Goal: Task Accomplishment & Management: Complete application form

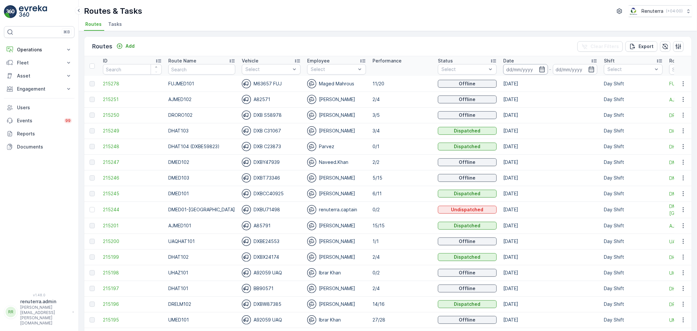
click at [512, 65] on input at bounding box center [525, 69] width 45 height 10
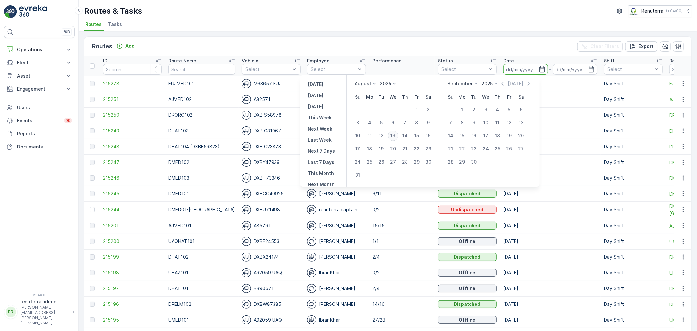
click at [394, 138] on div "13" at bounding box center [393, 135] width 10 height 10
type input "[DATE]"
click at [394, 138] on div "13" at bounding box center [393, 135] width 10 height 10
type input "[DATE]"
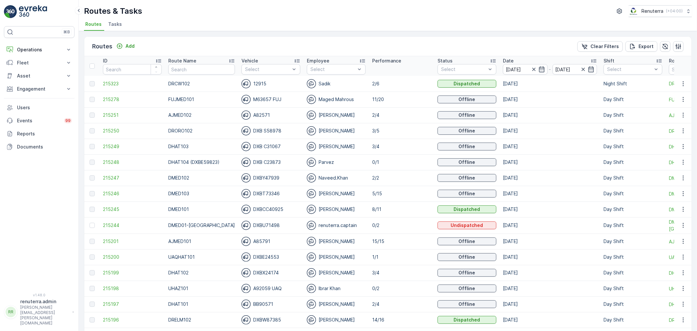
click at [202, 70] on input "text" at bounding box center [201, 69] width 67 height 10
type input "RORO"
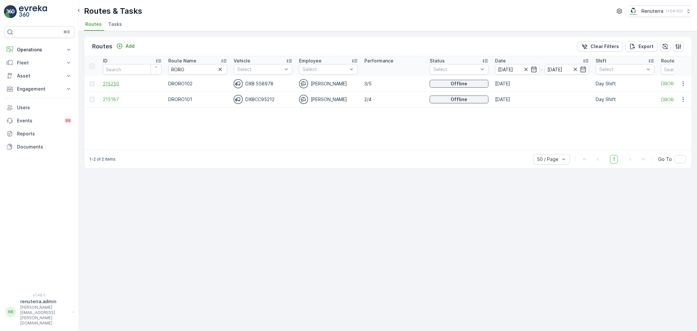
click at [123, 82] on span "215250" at bounding box center [132, 83] width 59 height 7
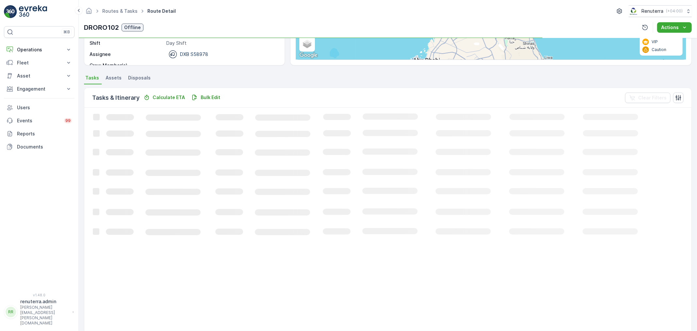
scroll to position [11, 0]
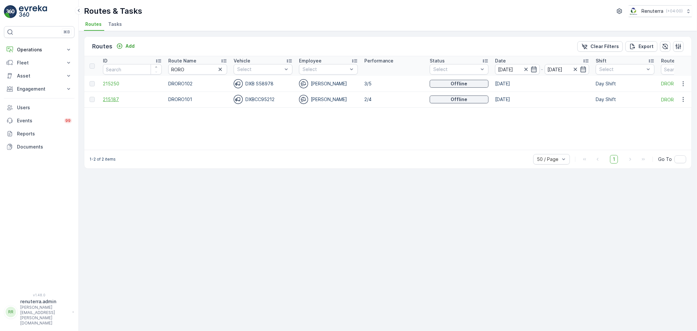
click at [109, 102] on span "215187" at bounding box center [132, 99] width 59 height 7
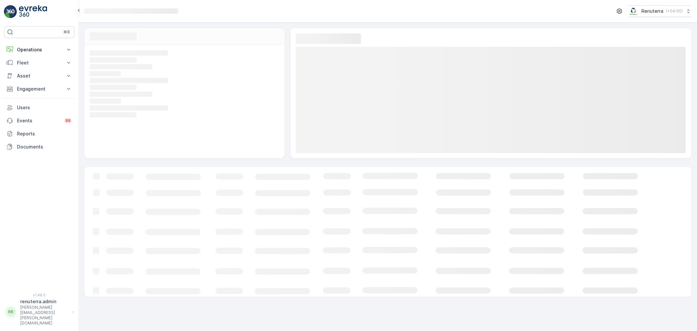
click at [110, 99] on div "Loading... Loading... Loading... Loading... Loading... Loading... Loading... Lo…" at bounding box center [184, 101] width 200 height 113
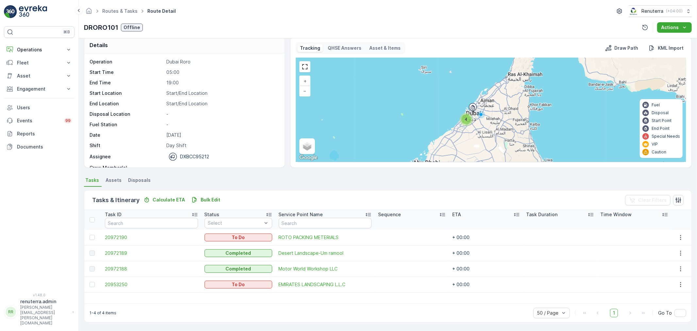
scroll to position [6, 0]
click at [93, 285] on div at bounding box center [92, 284] width 5 height 5
click at [90, 282] on input "checkbox" at bounding box center [90, 282] width 0 height 0
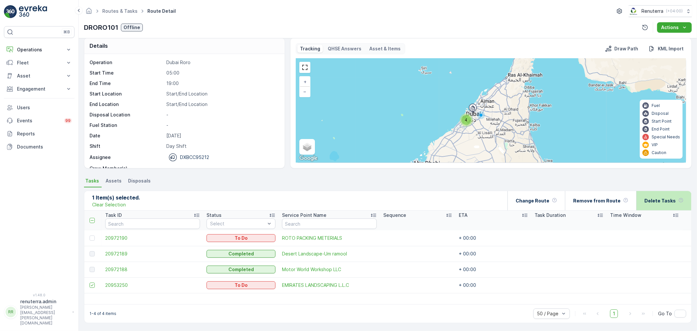
click at [649, 203] on p "Delete Tasks" at bounding box center [660, 200] width 31 height 7
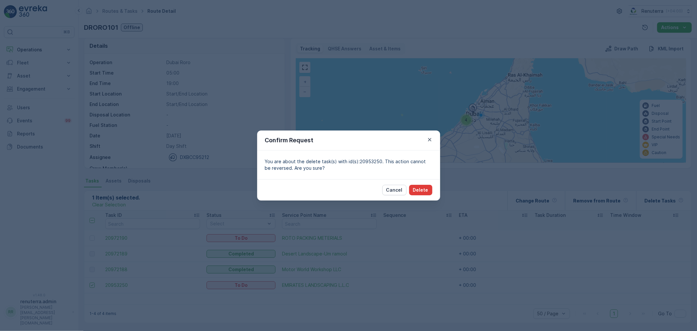
click at [428, 191] on button "Delete" at bounding box center [420, 190] width 23 height 10
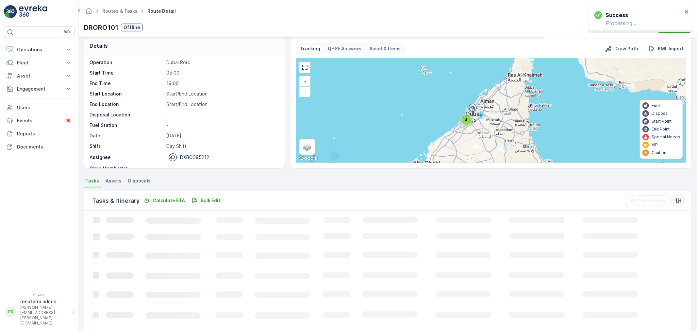
scroll to position [0, 0]
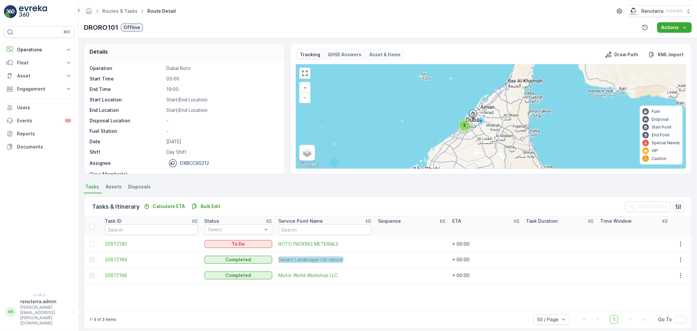
drag, startPoint x: 273, startPoint y: 259, endPoint x: 339, endPoint y: 263, distance: 65.5
click at [339, 263] on td "Desert Landscape-Um ramool" at bounding box center [325, 260] width 99 height 16
click at [301, 263] on td "Desert Landscape-Um ramool" at bounding box center [325, 260] width 99 height 16
click at [298, 260] on span "Desert Landscape-Um ramool" at bounding box center [325, 259] width 93 height 7
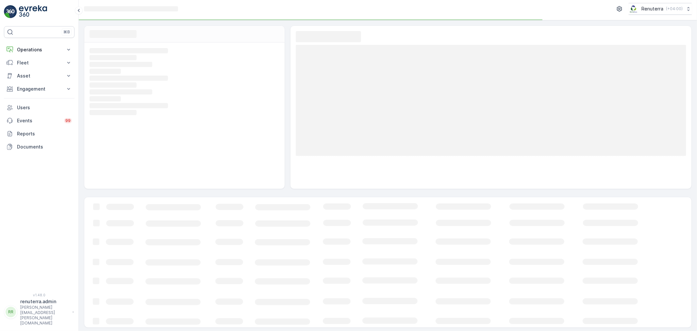
scroll to position [4, 0]
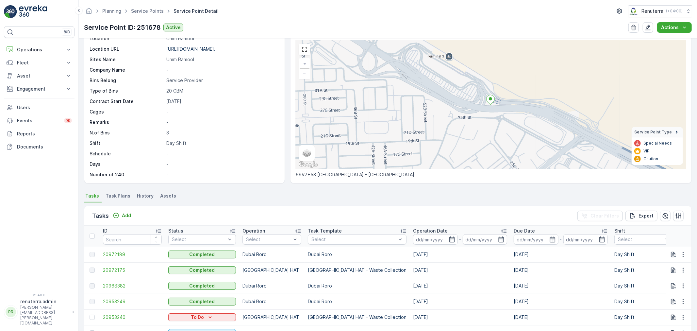
scroll to position [109, 0]
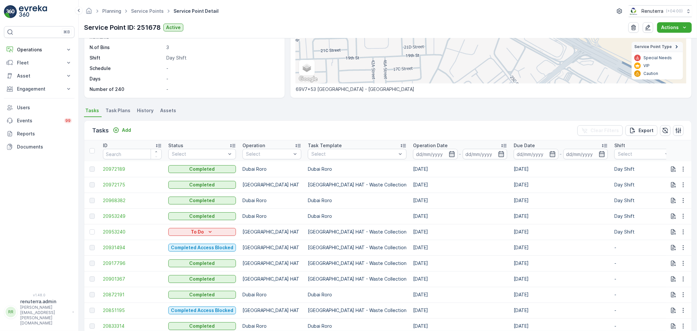
click at [88, 231] on td at bounding box center [91, 232] width 15 height 16
click at [90, 231] on div at bounding box center [92, 231] width 5 height 5
click at [90, 229] on input "checkbox" at bounding box center [90, 229] width 0 height 0
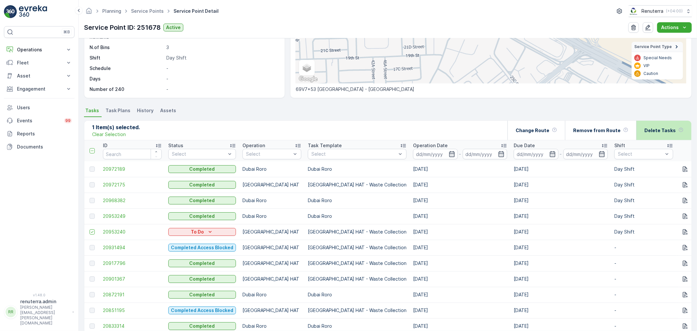
click at [673, 124] on div "Delete Tasks" at bounding box center [664, 130] width 39 height 19
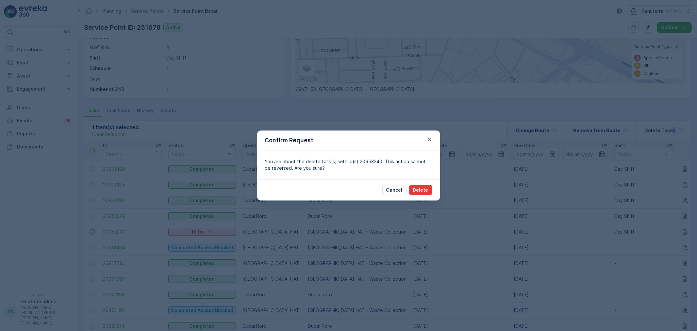
click at [425, 189] on p "Delete" at bounding box center [420, 190] width 15 height 7
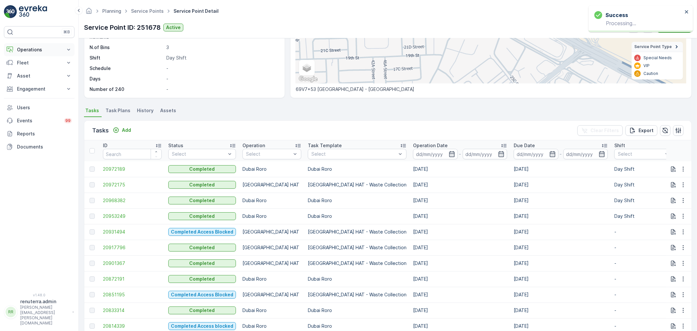
click at [28, 52] on p "Operations" at bounding box center [39, 49] width 44 height 7
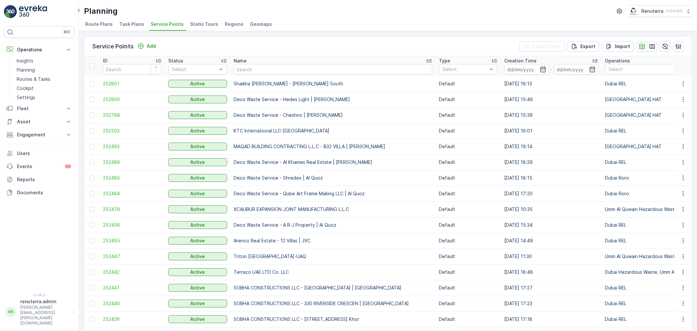
click at [249, 68] on input "text" at bounding box center [333, 69] width 199 height 10
type input "Ansair"
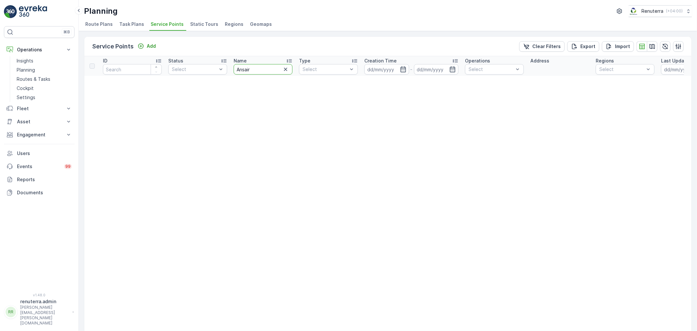
drag, startPoint x: 250, startPoint y: 69, endPoint x: 231, endPoint y: 66, distance: 19.5
click at [231, 66] on th "Name Ansair" at bounding box center [262, 66] width 65 height 20
type input "Ansari"
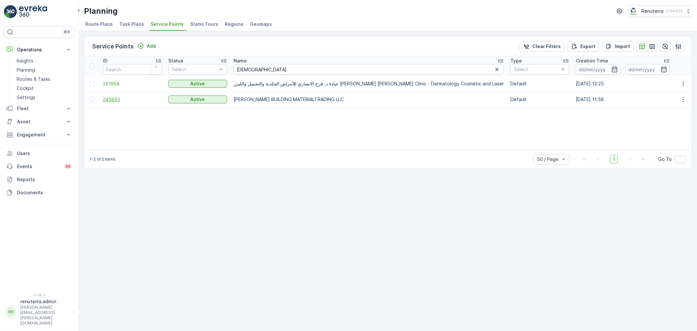
click at [110, 100] on span "245893" at bounding box center [132, 99] width 59 height 7
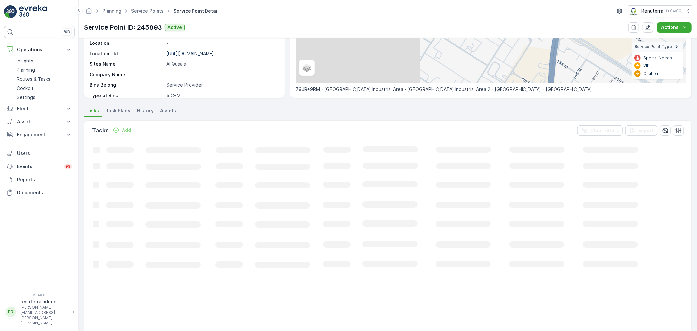
scroll to position [109, 0]
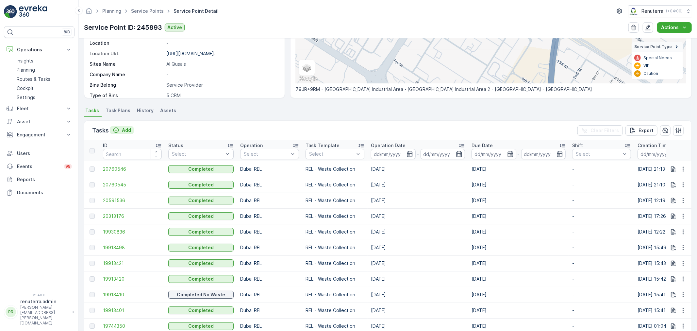
click at [116, 132] on icon "Add" at bounding box center [116, 130] width 6 height 6
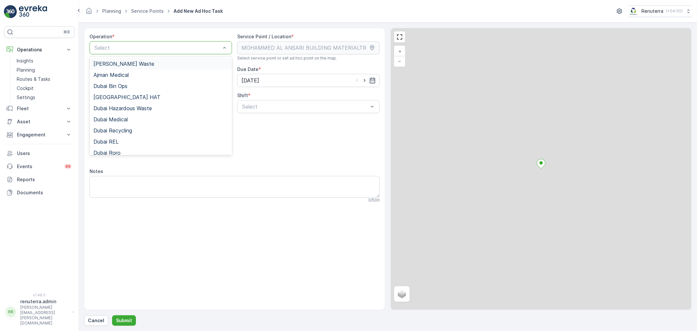
click at [116, 46] on div at bounding box center [157, 48] width 127 height 6
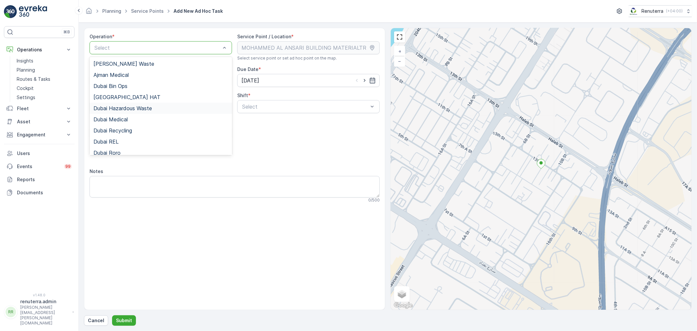
type input "1"
click at [129, 50] on div "Select" at bounding box center [161, 47] width 143 height 13
click at [128, 50] on div at bounding box center [157, 48] width 127 height 6
click at [127, 139] on div "Dubai REL" at bounding box center [160, 142] width 135 height 6
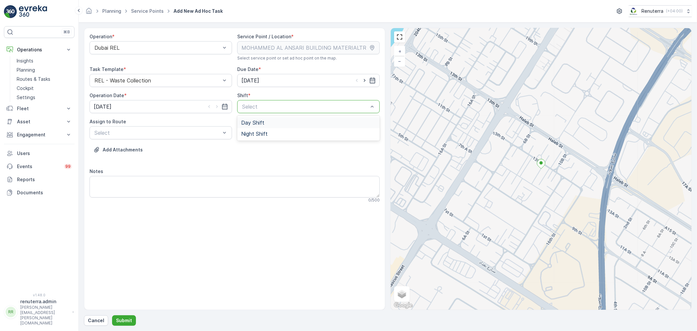
drag, startPoint x: 246, startPoint y: 103, endPoint x: 250, endPoint y: 118, distance: 15.8
click at [251, 120] on span "Day Shift" at bounding box center [252, 123] width 23 height 6
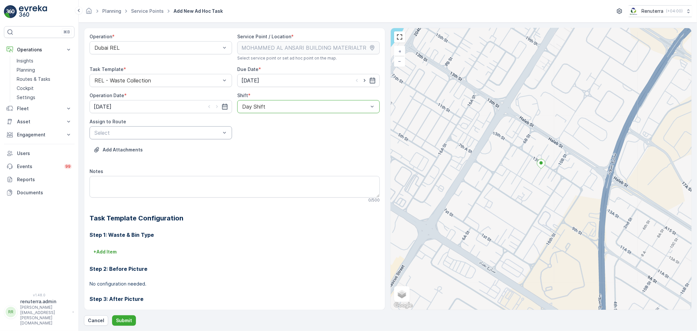
click at [181, 127] on div "Select" at bounding box center [161, 132] width 143 height 13
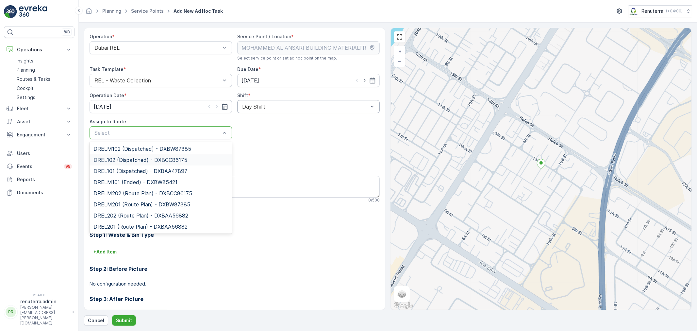
click at [164, 157] on span "DREL102 (Dispatched) - DXBCC86175" at bounding box center [140, 160] width 94 height 6
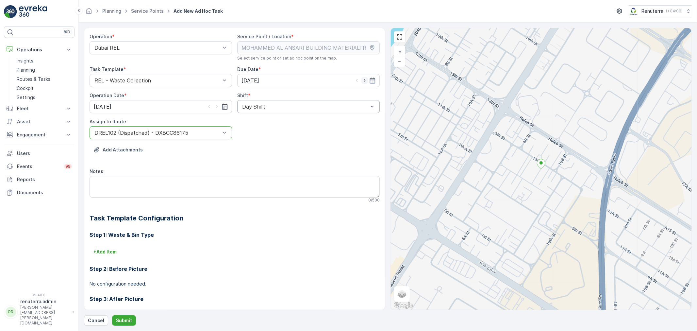
click at [362, 82] on icon "button" at bounding box center [365, 80] width 7 height 7
type input "14.08.2025"
click at [216, 107] on icon "button" at bounding box center [217, 106] width 7 height 7
type input "14.08.2025"
click at [198, 131] on div at bounding box center [157, 133] width 127 height 6
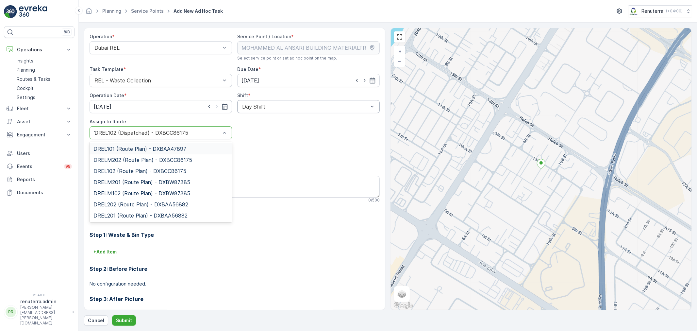
type input "102"
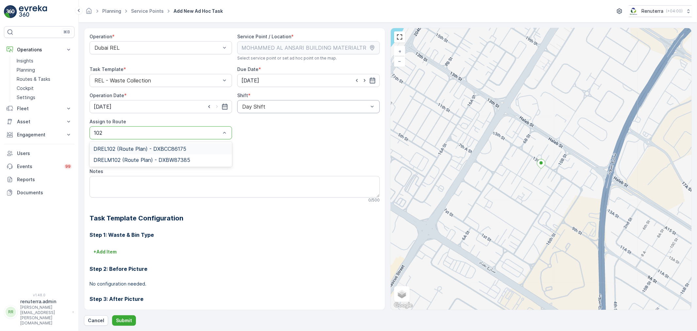
click at [150, 147] on span "DREL102 (Route Plan) - DXBCC86175" at bounding box center [139, 149] width 93 height 6
click at [121, 318] on p "Submit" at bounding box center [124, 320] width 16 height 7
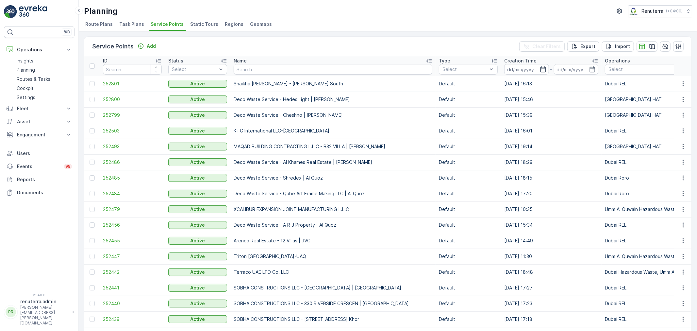
click at [299, 69] on input "text" at bounding box center [333, 69] width 199 height 10
type input "Omnir"
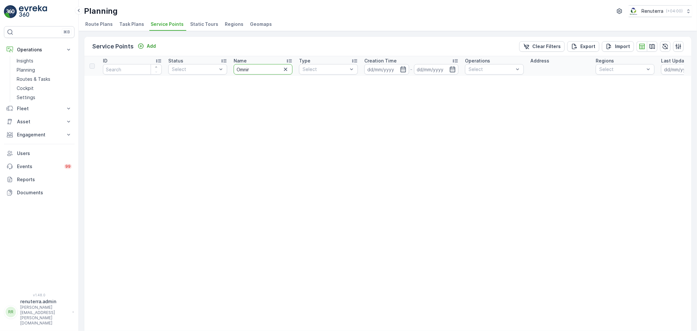
click at [250, 68] on input "Omnir" at bounding box center [263, 69] width 59 height 10
type input "Omni"
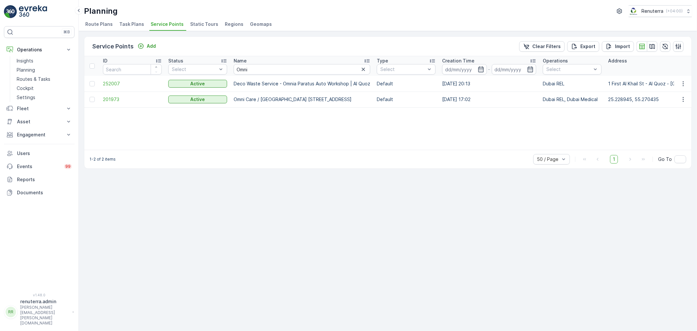
click at [102, 95] on td "201973" at bounding box center [132, 100] width 65 height 16
click at [109, 99] on span "201973" at bounding box center [132, 99] width 59 height 7
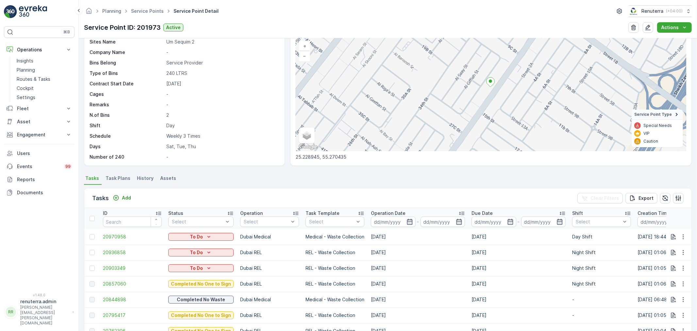
scroll to position [36, 0]
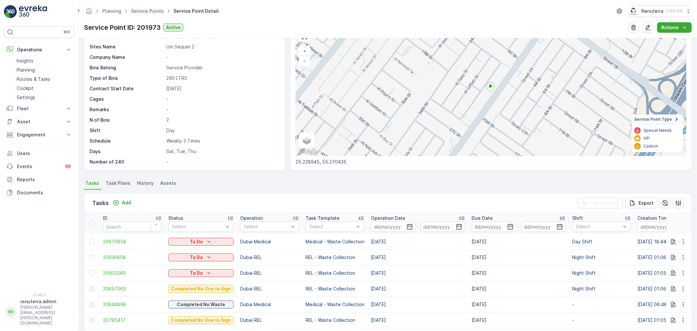
click at [137, 8] on span "Service Points" at bounding box center [147, 11] width 35 height 7
click at [140, 9] on link "Service Points" at bounding box center [147, 11] width 33 height 6
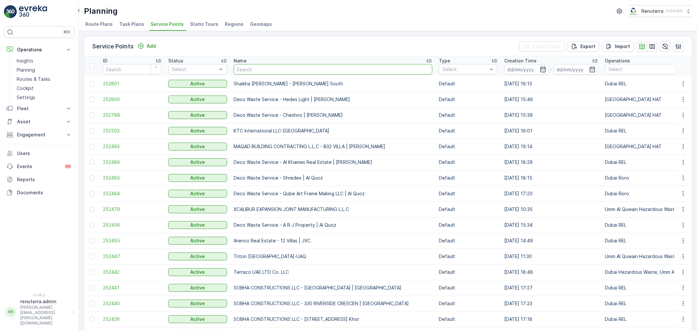
click at [256, 74] on input "text" at bounding box center [333, 69] width 199 height 10
type input "Desert"
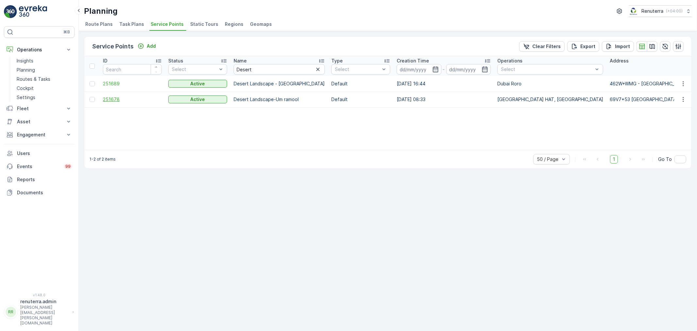
click at [112, 101] on span "251678" at bounding box center [132, 99] width 59 height 7
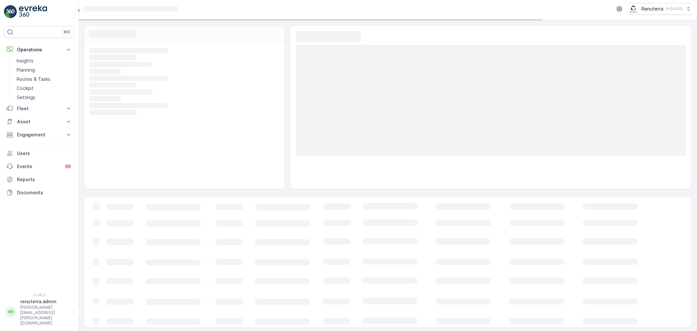
scroll to position [4, 0]
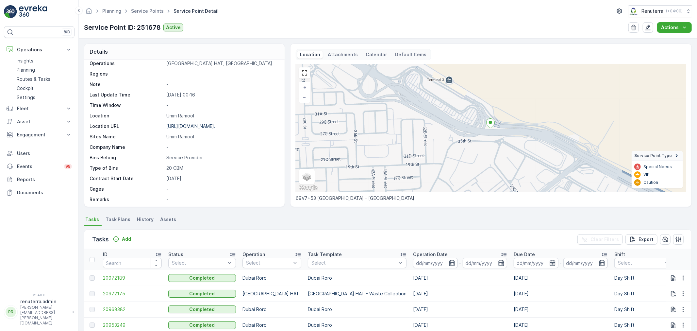
scroll to position [145, 0]
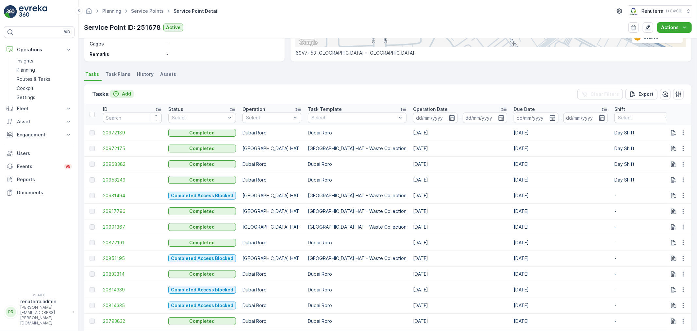
click at [124, 90] on button "Add" at bounding box center [122, 94] width 24 height 8
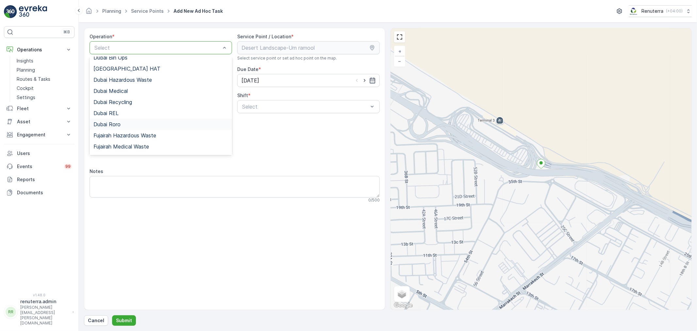
scroll to position [71, 0]
click at [121, 83] on div "Dubai Roro" at bounding box center [160, 82] width 135 height 6
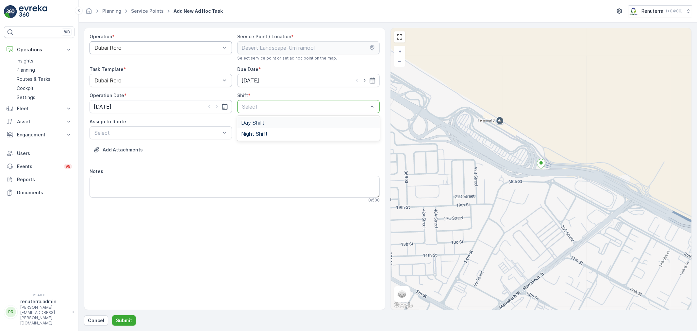
click at [245, 106] on div at bounding box center [305, 107] width 127 height 6
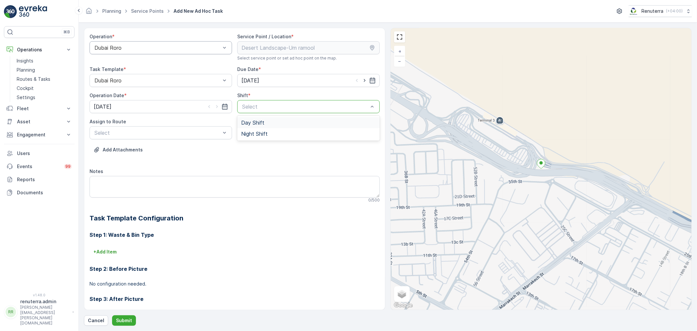
click at [249, 123] on span "Day Shift" at bounding box center [252, 123] width 23 height 6
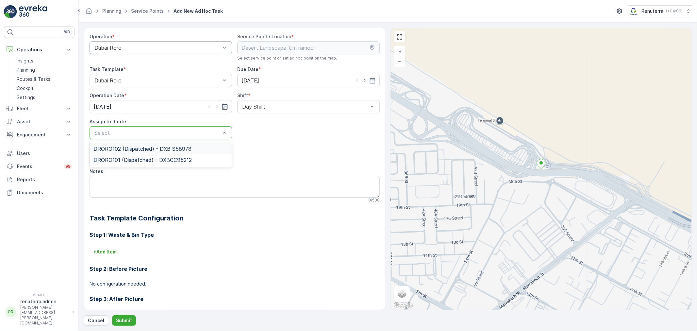
click at [200, 133] on div at bounding box center [157, 133] width 127 height 6
click at [148, 151] on span "DRORO102 (Dispatched) - DXB S58978" at bounding box center [142, 149] width 98 height 6
click at [116, 319] on p "Submit" at bounding box center [124, 320] width 16 height 7
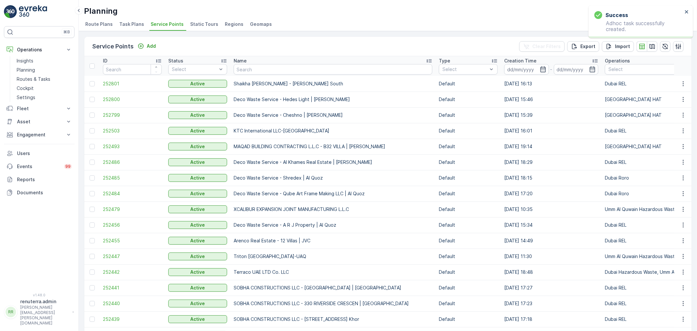
drag, startPoint x: 248, startPoint y: 51, endPoint x: 247, endPoint y: 70, distance: 19.3
click at [247, 70] on input "text" at bounding box center [333, 69] width 199 height 10
type input "A"
drag, startPoint x: 243, startPoint y: 63, endPoint x: 246, endPoint y: 71, distance: 8.5
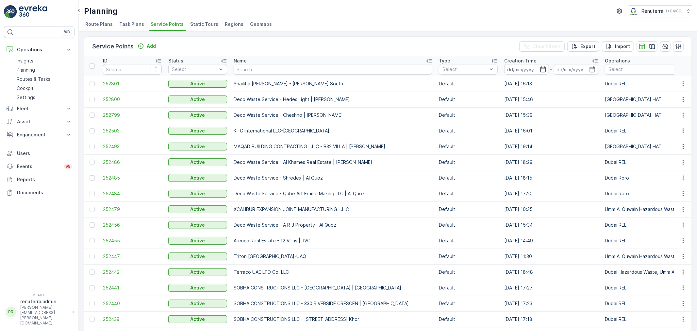
click at [244, 63] on p "Name" at bounding box center [240, 61] width 13 height 7
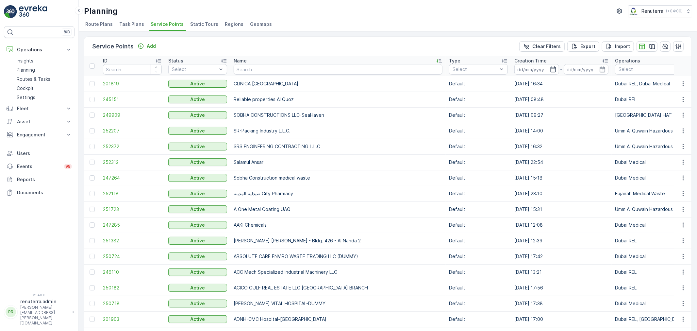
click at [242, 70] on input "text" at bounding box center [338, 69] width 209 height 10
type input "Ansari"
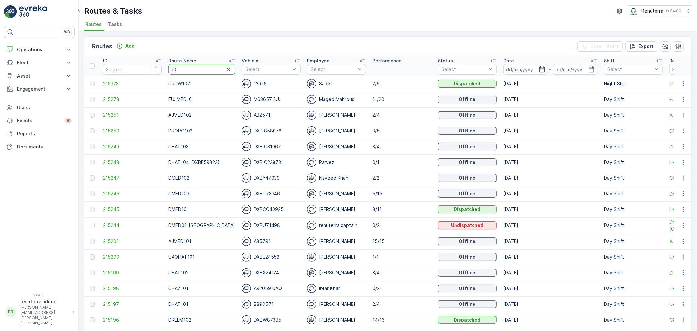
type input "101"
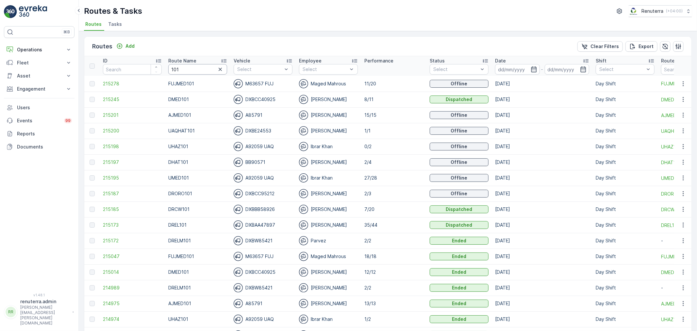
click at [180, 70] on input "101" at bounding box center [197, 69] width 59 height 10
type input "102"
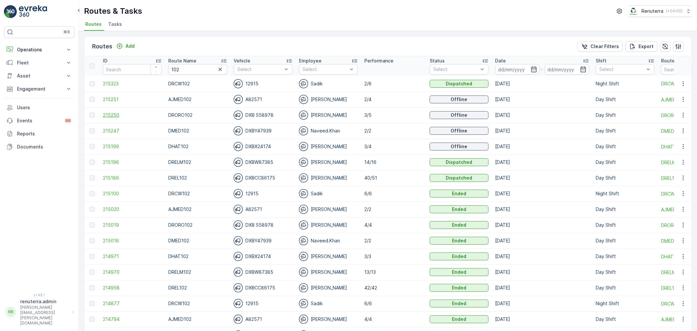
click at [113, 117] on span "215250" at bounding box center [132, 115] width 59 height 7
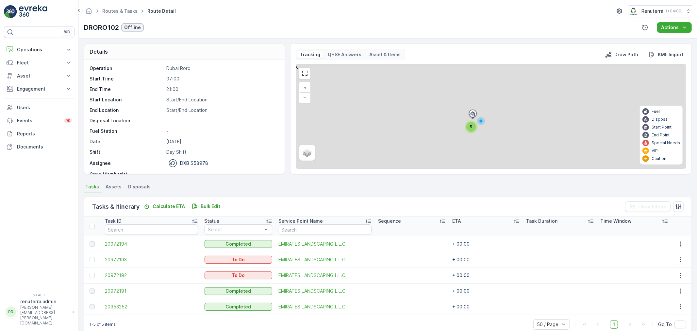
scroll to position [11, 0]
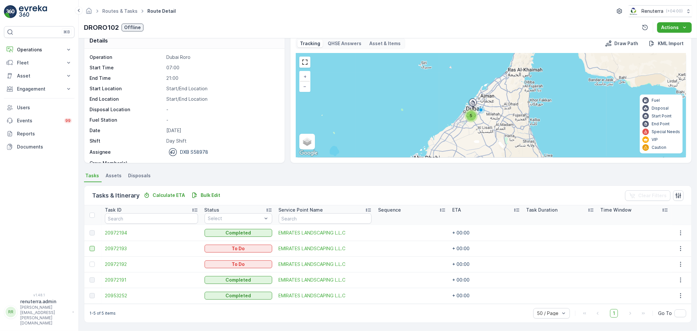
click at [93, 247] on div at bounding box center [92, 248] width 5 height 5
click at [90, 246] on input "checkbox" at bounding box center [90, 246] width 0 height 0
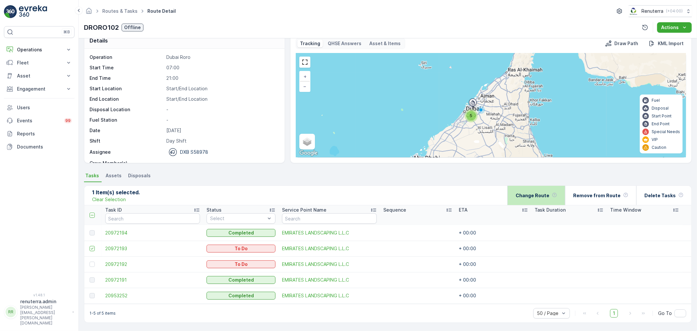
click at [539, 198] on div "Change Route" at bounding box center [537, 195] width 42 height 19
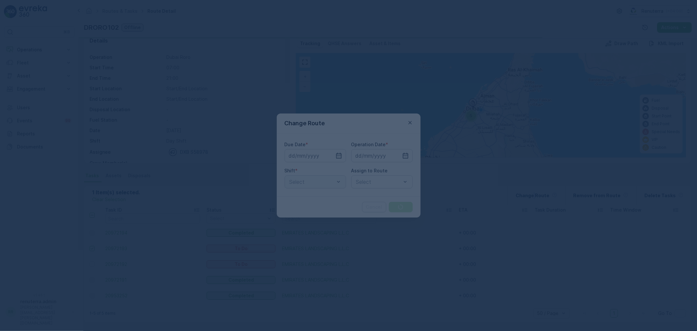
type input "[DATE]"
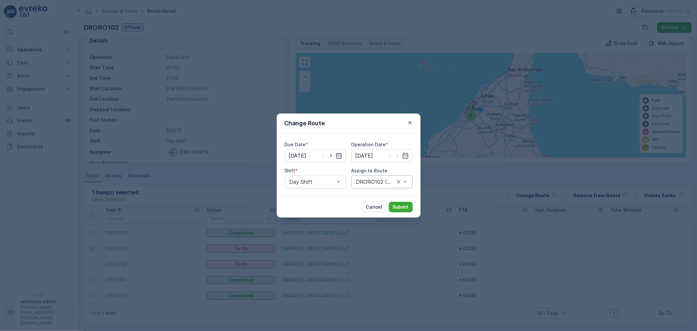
click at [364, 179] on div at bounding box center [376, 182] width 40 height 6
drag, startPoint x: 270, startPoint y: 243, endPoint x: 92, endPoint y: 129, distance: 211.3
click at [269, 243] on div "Change Route Due Date * [DATE] Operation Date * [DATE] Shift * Day Shift Assign…" at bounding box center [348, 165] width 697 height 331
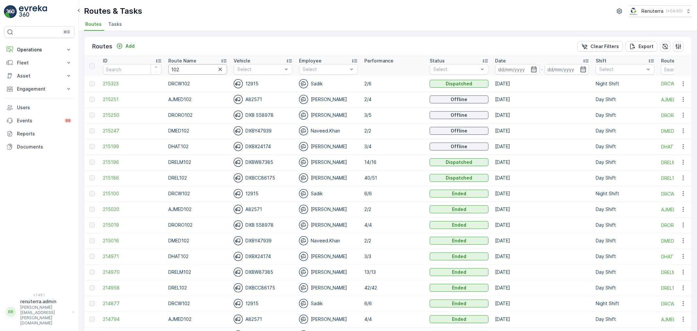
click at [182, 68] on input "102" at bounding box center [197, 69] width 59 height 10
drag, startPoint x: 178, startPoint y: 69, endPoint x: 167, endPoint y: 69, distance: 11.1
click at [167, 69] on th "Route Name 102" at bounding box center [197, 66] width 65 height 20
type input "DORO"
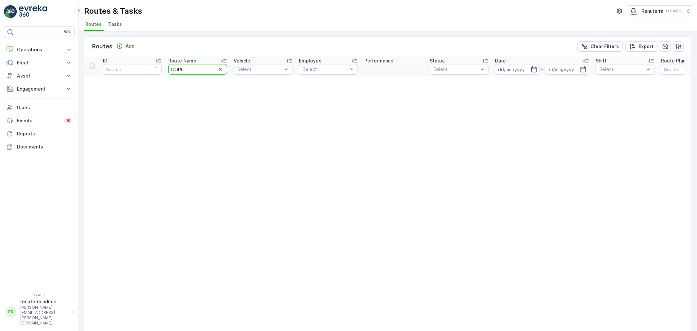
click at [154, 73] on tr "ID Route Name DORO Vehicle Select Employee Select Performance Status Select Dat…" at bounding box center [440, 66] width 712 height 20
type input "DROR"
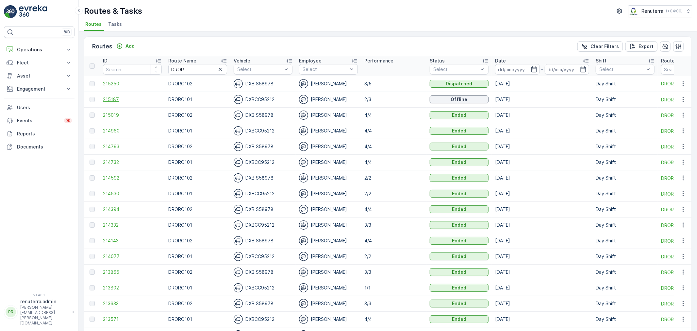
click at [122, 100] on span "215187" at bounding box center [132, 99] width 59 height 7
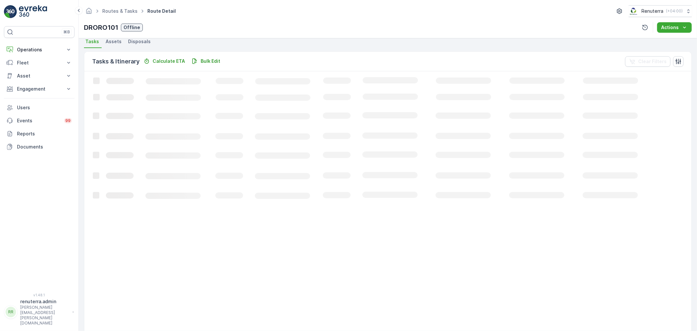
scroll to position [7, 0]
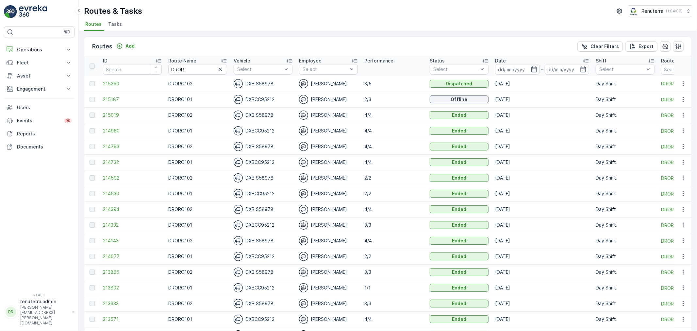
click at [122, 87] on td "215250" at bounding box center [132, 84] width 65 height 16
click at [119, 84] on span "215250" at bounding box center [132, 83] width 59 height 7
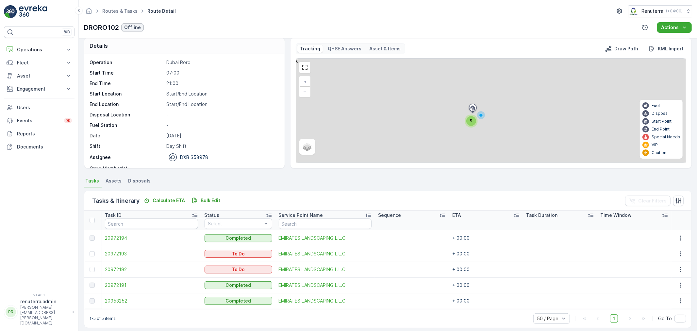
scroll to position [11, 0]
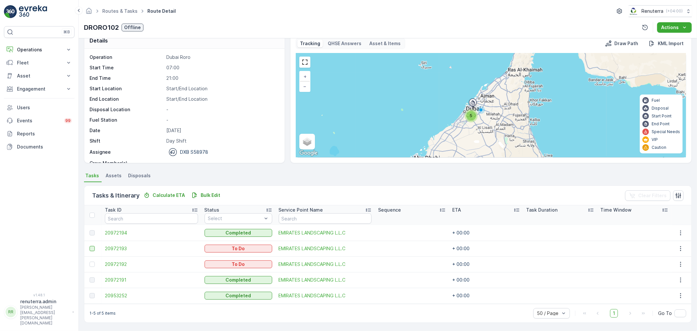
click at [93, 250] on div at bounding box center [92, 248] width 5 height 5
click at [90, 246] on input "checkbox" at bounding box center [90, 246] width 0 height 0
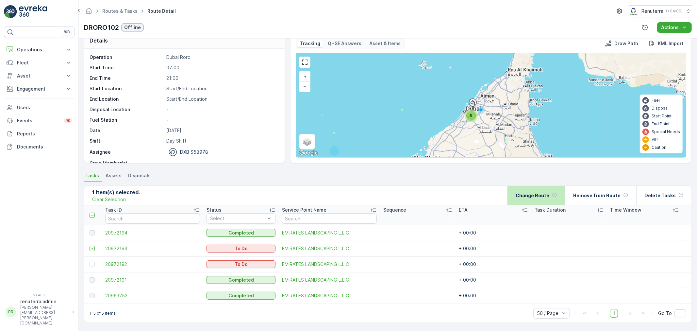
click at [544, 198] on div "Change Route" at bounding box center [537, 195] width 42 height 19
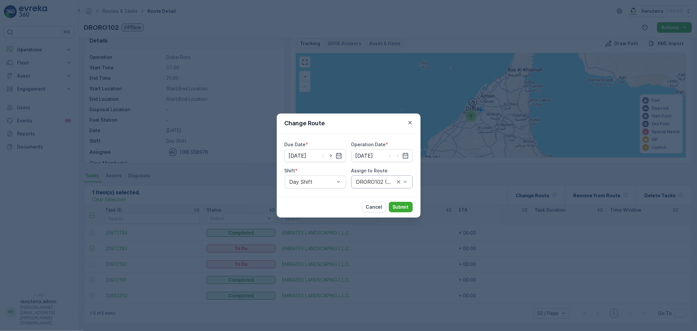
click at [370, 185] on div "DRORO102 (Offline) - DXB S58978" at bounding box center [381, 181] width 61 height 13
type input "101"
click at [367, 198] on span "DRORO101 (Offline) - DXBCC95212" at bounding box center [382, 201] width 54 height 12
click at [398, 209] on p "Submit" at bounding box center [401, 207] width 16 height 7
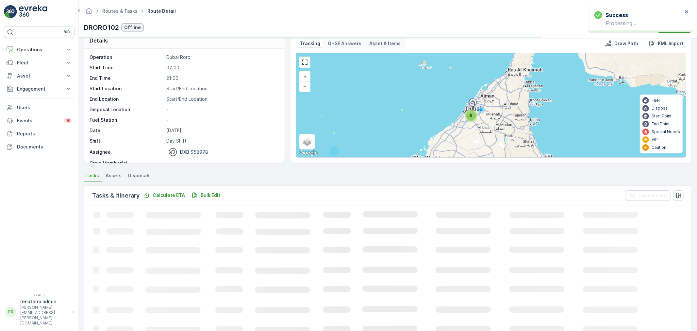
scroll to position [7, 0]
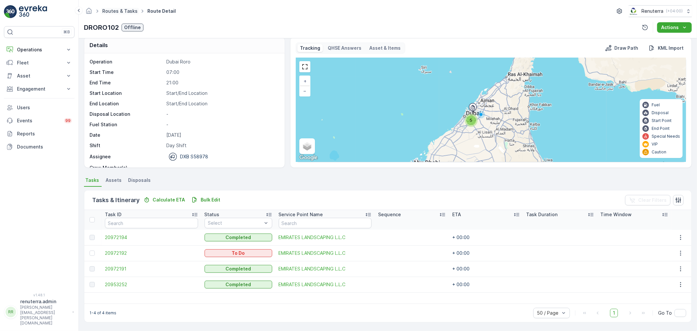
click at [117, 12] on link "Routes & Tasks" at bounding box center [119, 11] width 35 height 6
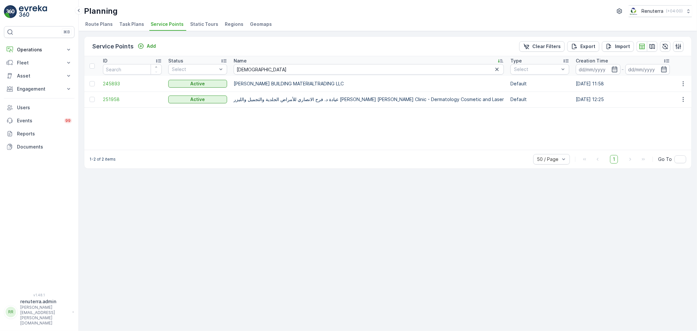
click at [113, 78] on td "245893" at bounding box center [132, 84] width 65 height 16
click at [111, 81] on span "245893" at bounding box center [132, 83] width 59 height 7
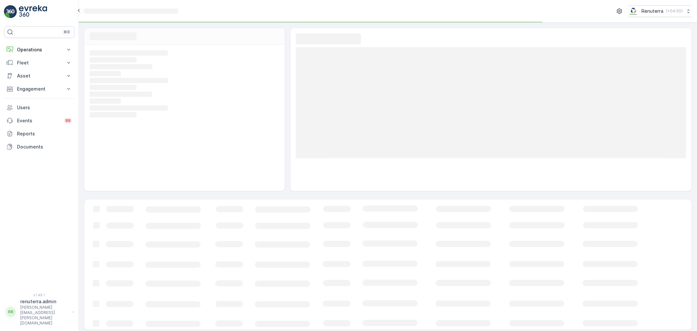
scroll to position [2, 0]
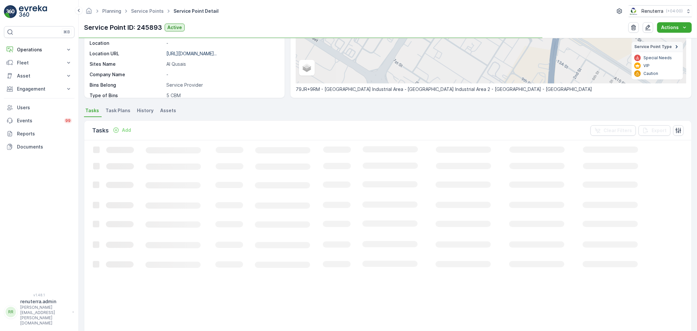
scroll to position [109, 0]
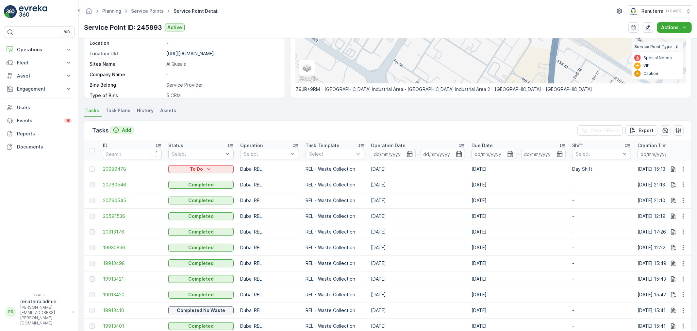
click at [123, 131] on p "Add" at bounding box center [126, 130] width 9 height 7
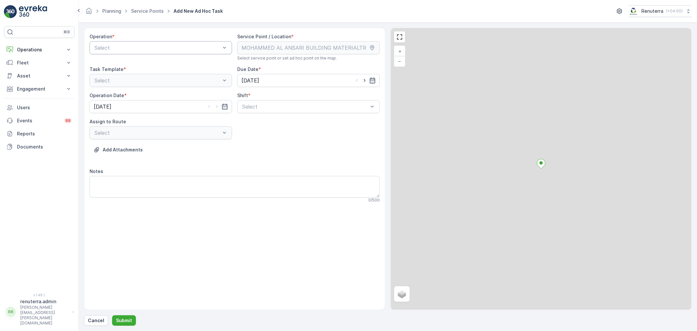
drag, startPoint x: 134, startPoint y: 44, endPoint x: 138, endPoint y: 46, distance: 4.1
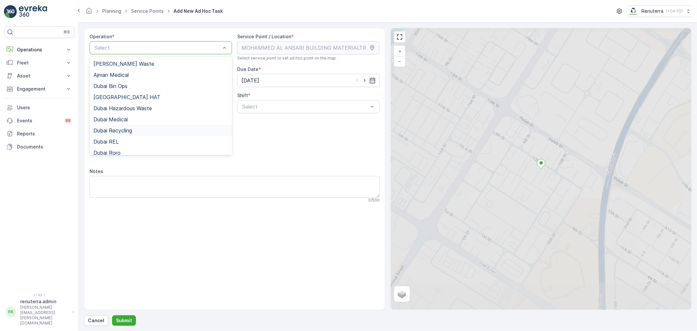
scroll to position [36, 0]
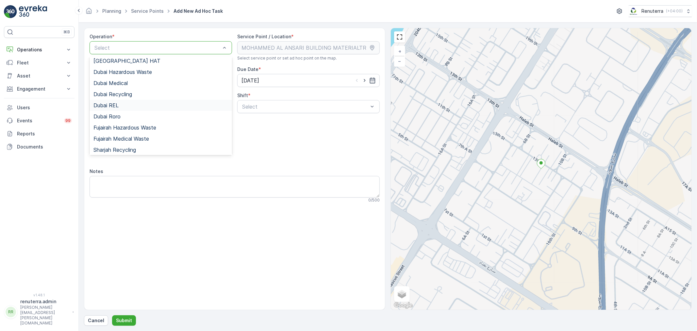
click at [125, 103] on div "Dubai REL" at bounding box center [160, 105] width 135 height 6
click at [264, 106] on div at bounding box center [305, 107] width 127 height 6
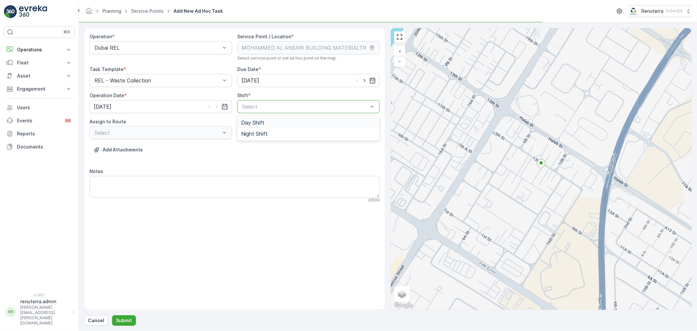
click at [259, 120] on span "Day Shift" at bounding box center [252, 123] width 23 height 6
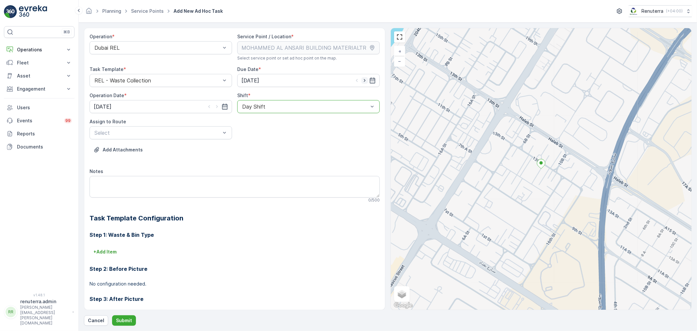
click at [363, 82] on icon "button" at bounding box center [365, 80] width 7 height 7
click at [364, 82] on icon "button" at bounding box center [365, 80] width 2 height 3
click at [364, 78] on icon "button" at bounding box center [365, 80] width 7 height 7
drag, startPoint x: 339, startPoint y: 81, endPoint x: 330, endPoint y: 86, distance: 10.4
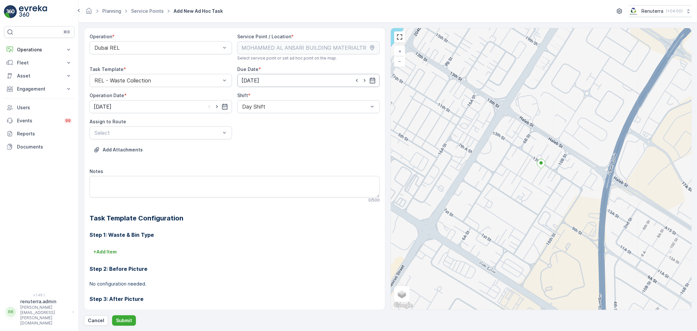
click at [339, 81] on input "17.08.2025" at bounding box center [308, 80] width 143 height 13
click at [267, 158] on div "19" at bounding box center [271, 161] width 10 height 10
type input "19.08.2025"
click at [178, 102] on input "[DATE]" at bounding box center [161, 106] width 143 height 13
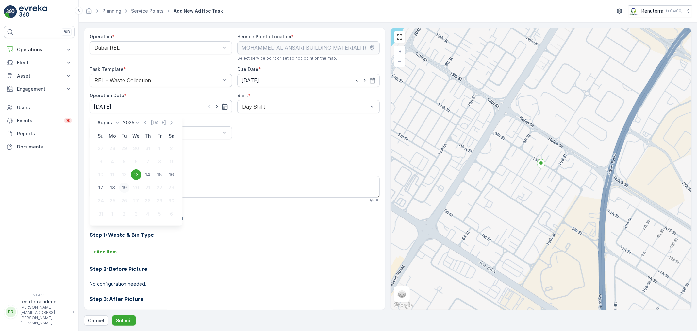
click at [125, 187] on div "19" at bounding box center [124, 187] width 10 height 10
type input "19.08.2025"
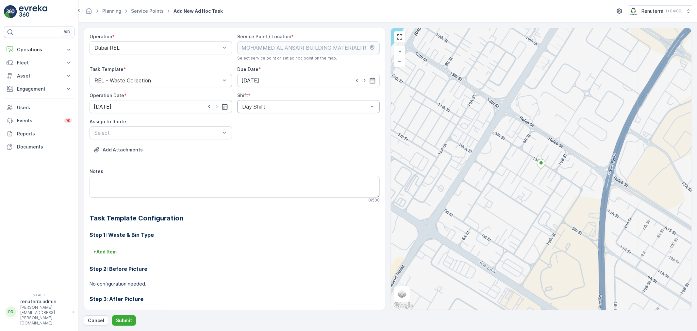
click at [260, 104] on div at bounding box center [305, 107] width 127 height 6
click at [257, 118] on div "Day Shift" at bounding box center [308, 122] width 143 height 11
click at [216, 132] on div at bounding box center [157, 133] width 127 height 6
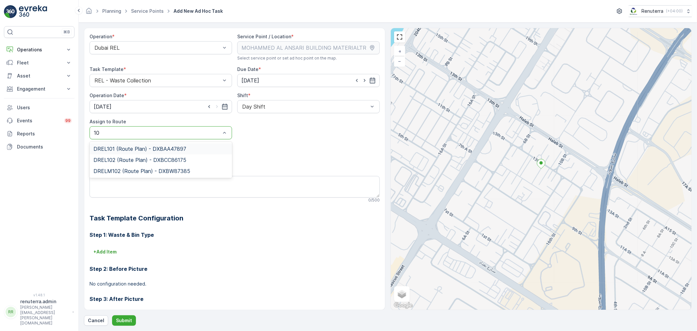
type input "102"
drag, startPoint x: 197, startPoint y: 143, endPoint x: 191, endPoint y: 166, distance: 24.0
click at [197, 143] on div "DREL102 (Route Plan) - DXBCC86175 DRELM102 (Route Plan) - DXBW87385" at bounding box center [161, 154] width 143 height 25
click at [174, 149] on span "DREL102 (Route Plan) - DXBCC86175" at bounding box center [139, 149] width 93 height 6
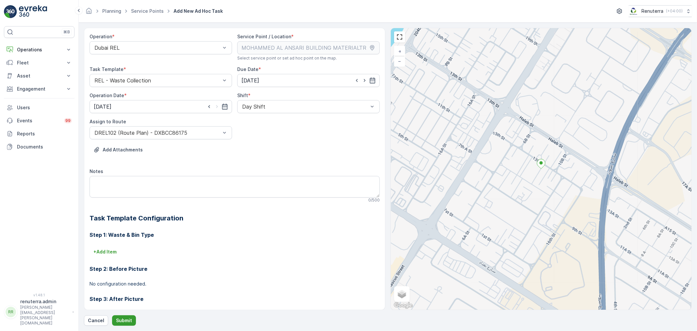
click at [125, 318] on p "Submit" at bounding box center [124, 320] width 16 height 7
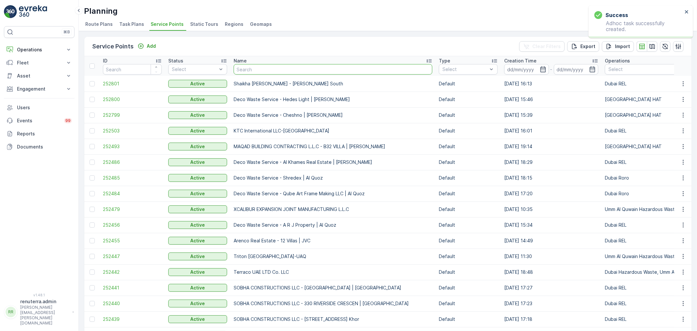
click at [258, 71] on input "text" at bounding box center [333, 69] width 199 height 10
type input "Ansari"
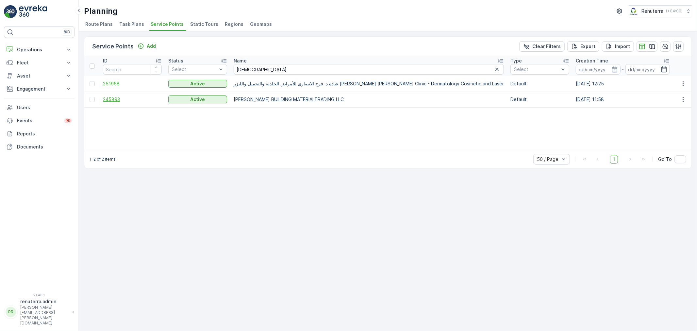
click at [116, 102] on td "245893" at bounding box center [132, 100] width 65 height 16
click at [114, 100] on span "245893" at bounding box center [132, 99] width 59 height 7
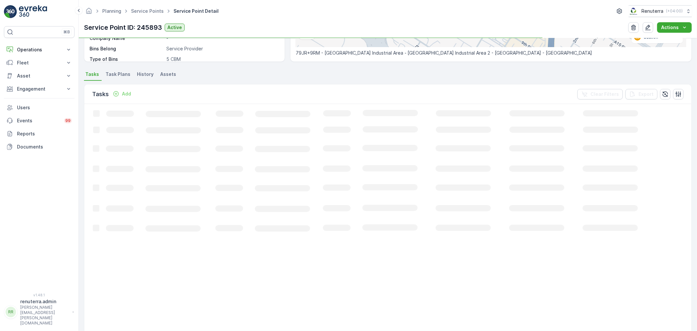
scroll to position [145, 0]
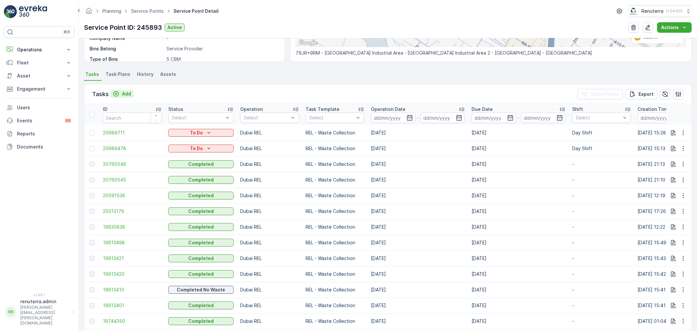
click at [125, 93] on p "Add" at bounding box center [126, 94] width 9 height 7
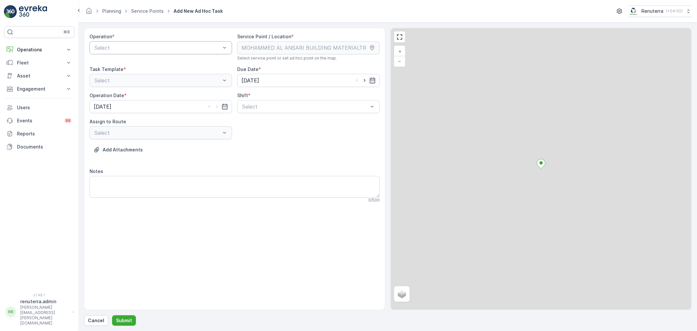
click at [129, 50] on div "Select" at bounding box center [161, 47] width 143 height 13
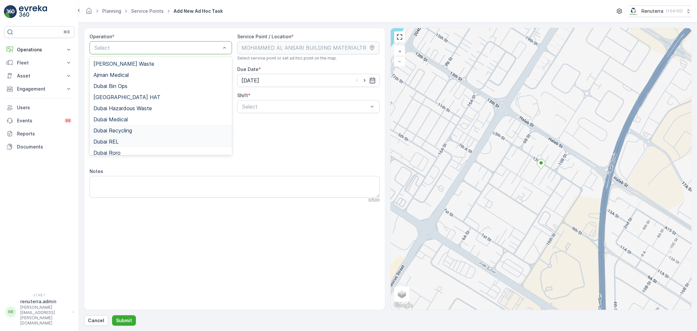
click at [126, 136] on div "Dubai REL" at bounding box center [161, 141] width 143 height 11
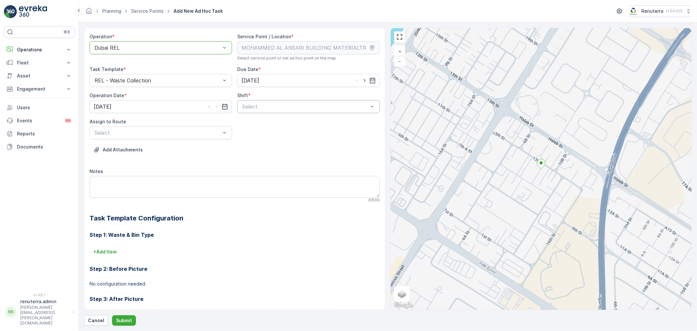
click at [244, 110] on div "Select" at bounding box center [308, 106] width 143 height 13
click at [248, 124] on span "Day Shift" at bounding box center [252, 123] width 23 height 6
click at [290, 80] on input "[DATE]" at bounding box center [308, 80] width 143 height 13
drag, startPoint x: 260, startPoint y: 174, endPoint x: 220, endPoint y: 155, distance: 44.2
click at [259, 174] on div "25" at bounding box center [259, 174] width 10 height 10
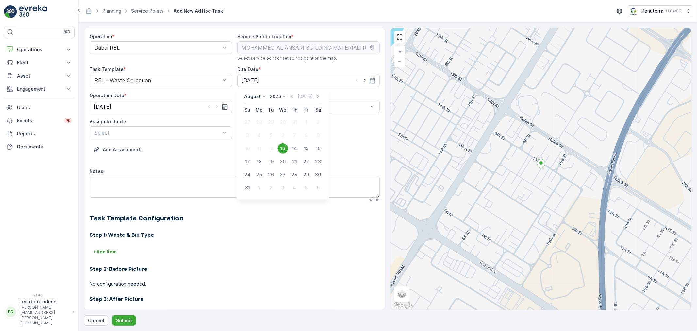
type input "25.08.2025"
click at [123, 108] on input "[DATE]" at bounding box center [161, 106] width 143 height 13
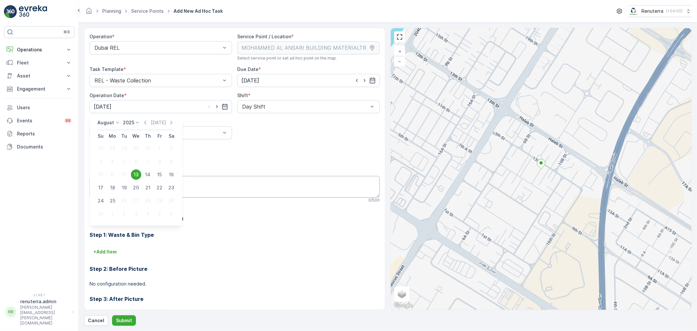
click at [114, 196] on div "25" at bounding box center [112, 200] width 10 height 10
type input "25.08.2025"
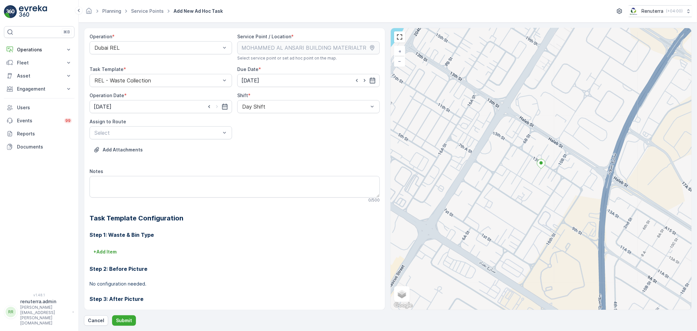
drag, startPoint x: 203, startPoint y: 145, endPoint x: 198, endPoint y: 145, distance: 5.6
click at [203, 145] on div "Add Attachments" at bounding box center [235, 153] width 290 height 18
click at [191, 136] on div "Select" at bounding box center [161, 132] width 143 height 13
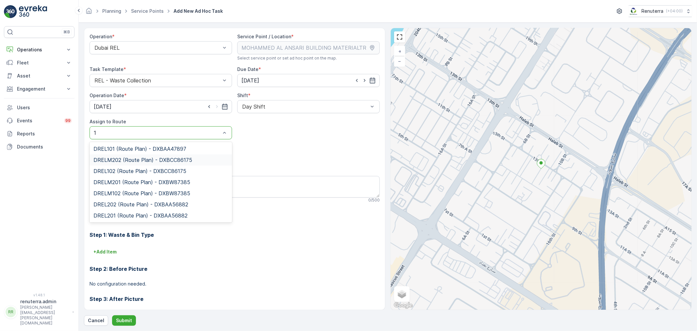
type input "10"
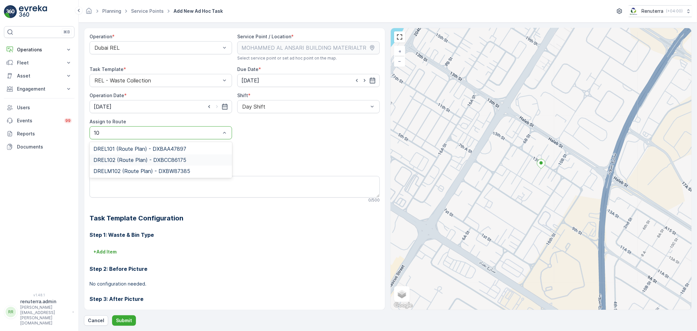
click at [133, 159] on span "DREL102 (Route Plan) - DXBCC86175" at bounding box center [139, 160] width 93 height 6
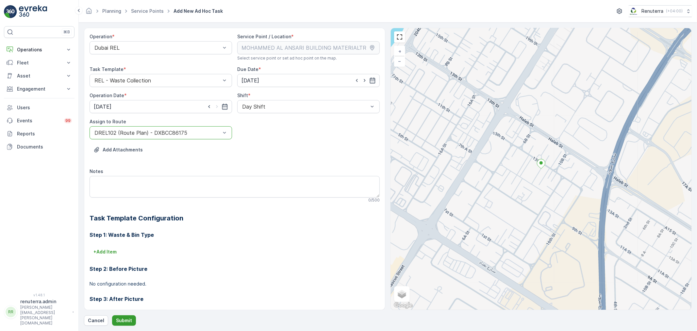
click at [125, 317] on p "Submit" at bounding box center [124, 320] width 16 height 7
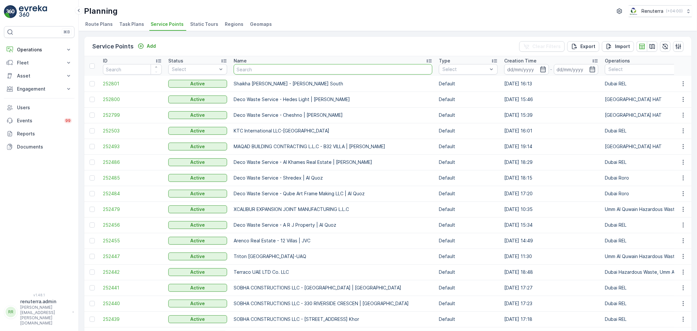
click at [288, 67] on input "text" at bounding box center [333, 69] width 199 height 10
type input "nmc"
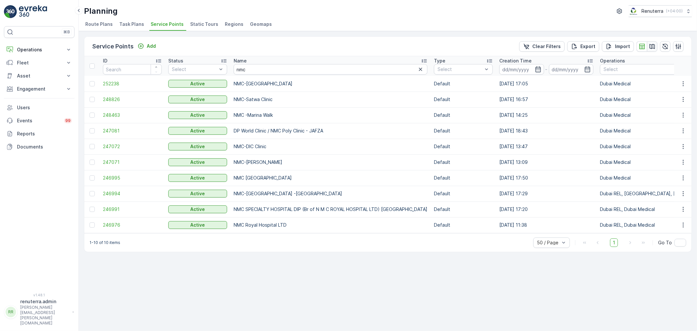
click at [650, 45] on icon "button" at bounding box center [653, 46] width 6 height 5
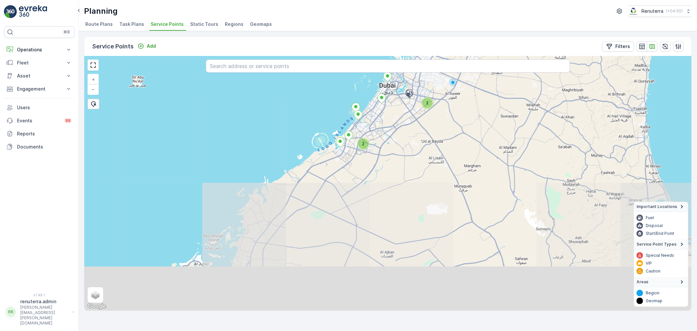
drag, startPoint x: 333, startPoint y: 241, endPoint x: 361, endPoint y: 181, distance: 65.5
click at [361, 181] on div "2 2 + − Satellite Roadmap Terrain Hybrid Leaflet Keyboard shortcuts Map Data Ma…" at bounding box center [387, 183] width 607 height 254
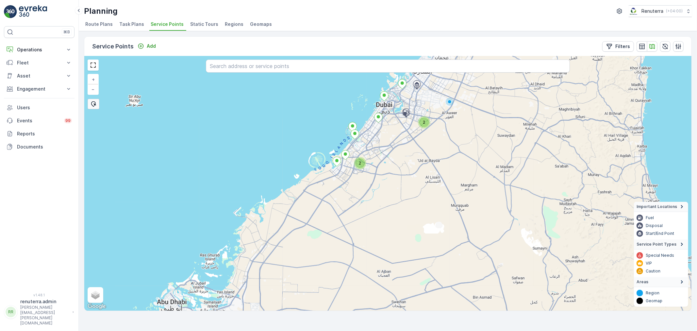
drag, startPoint x: 370, startPoint y: 176, endPoint x: 365, endPoint y: 201, distance: 26.0
click at [365, 201] on div "2 2 + − Satellite Roadmap Terrain Hybrid Leaflet Keyboard shortcuts Map Data Ma…" at bounding box center [387, 183] width 607 height 254
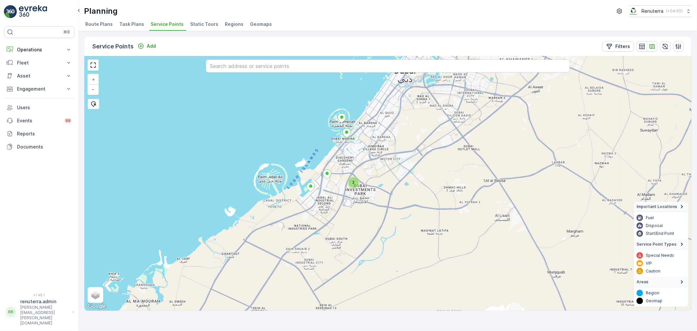
drag, startPoint x: 406, startPoint y: 181, endPoint x: 384, endPoint y: 243, distance: 64.9
click at [384, 243] on div "2 + − Satellite Roadmap Terrain Hybrid Leaflet Keyboard shortcuts Map Data Map …" at bounding box center [387, 183] width 607 height 254
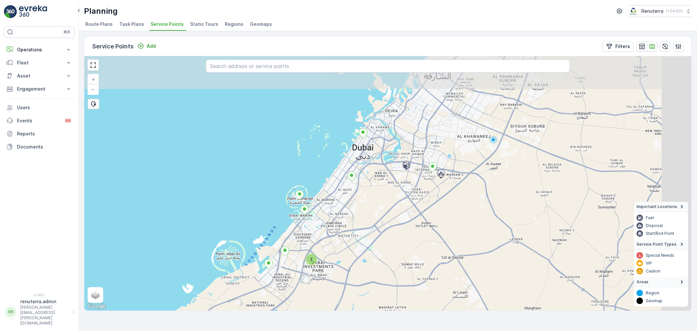
drag, startPoint x: 442, startPoint y: 174, endPoint x: 397, endPoint y: 253, distance: 90.5
click at [399, 253] on div "2 + − Satellite Roadmap Terrain Hybrid Leaflet Keyboard shortcuts Map Data Map …" at bounding box center [387, 183] width 607 height 254
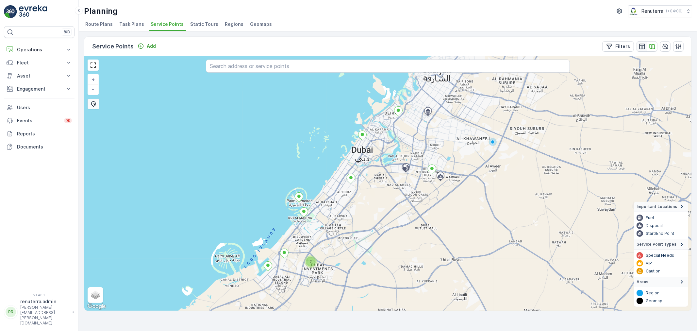
click at [641, 46] on icon "button" at bounding box center [642, 46] width 6 height 6
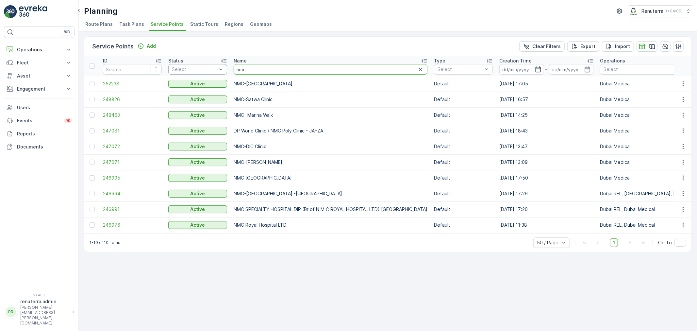
drag, startPoint x: 262, startPoint y: 71, endPoint x: 206, endPoint y: 68, distance: 56.0
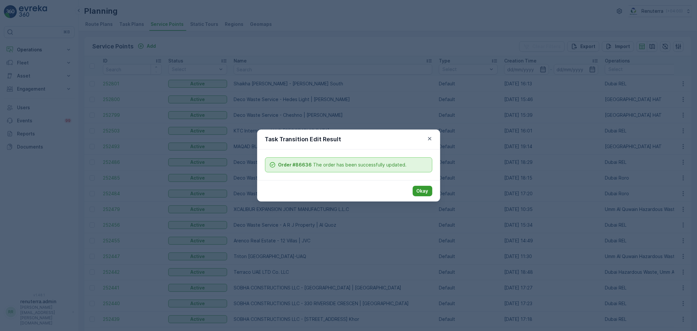
click at [427, 192] on p "Okay" at bounding box center [423, 191] width 12 height 7
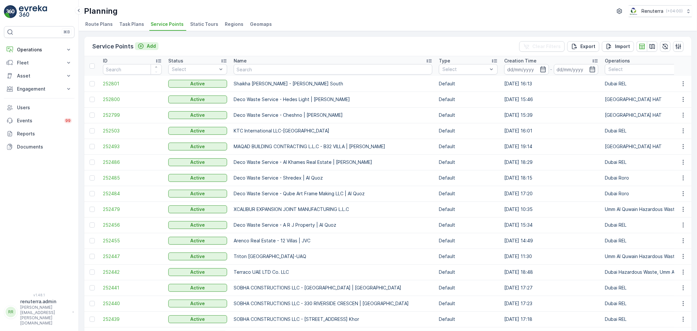
click at [152, 42] on button "Add" at bounding box center [147, 46] width 24 height 8
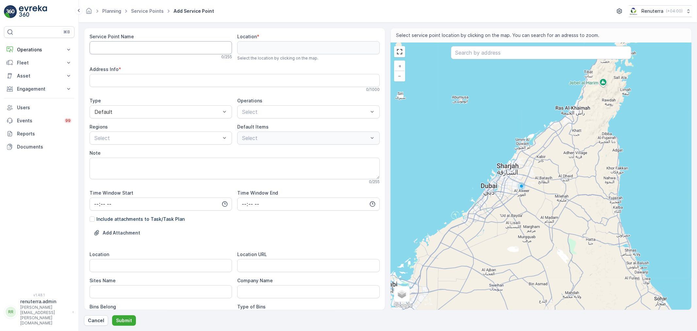
click at [141, 47] on Name "Service Point Name" at bounding box center [161, 47] width 143 height 13
paste Name "Al Ahli Building Materials Trading - Sonapur"
type Name "Al Ahli Building Materials Trading - Sonapur"
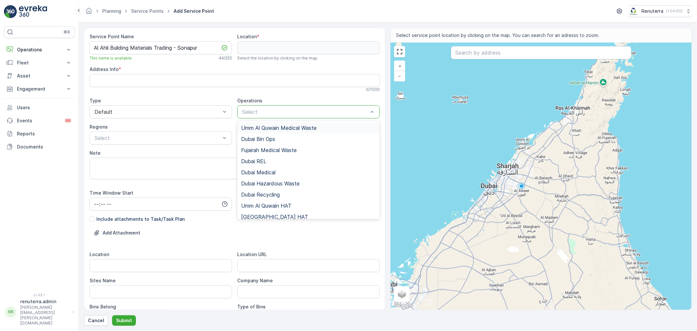
click at [269, 114] on div at bounding box center [305, 112] width 127 height 6
click at [259, 162] on span "Dubai REL" at bounding box center [253, 161] width 25 height 6
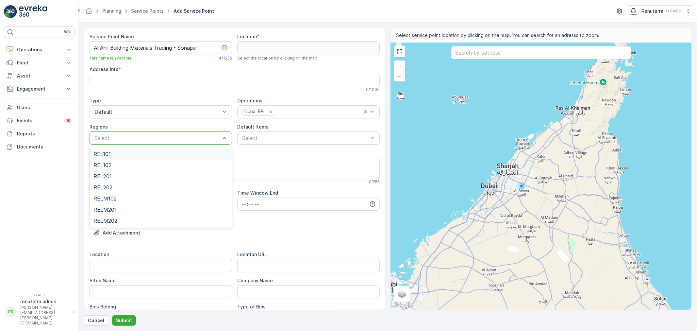
click at [159, 141] on div "Select" at bounding box center [161, 137] width 143 height 13
click at [121, 165] on div "REL102" at bounding box center [160, 165] width 135 height 6
click at [265, 138] on div at bounding box center [305, 138] width 127 height 6
click at [267, 136] on div at bounding box center [305, 138] width 127 height 6
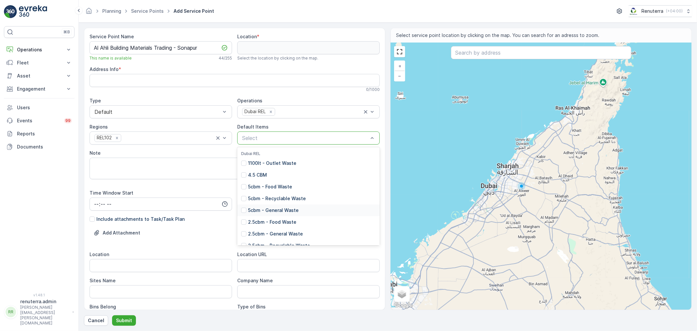
click at [269, 210] on p "5cbm - General Waste" at bounding box center [273, 210] width 51 height 7
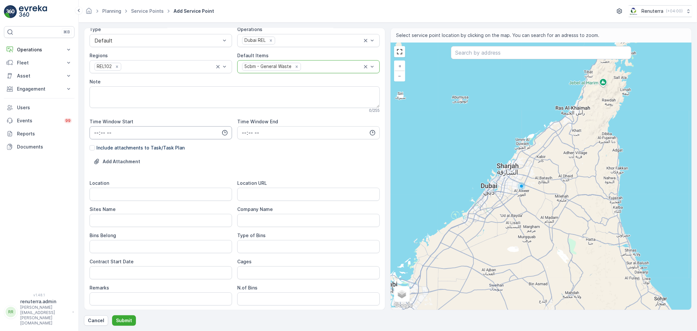
scroll to position [73, 0]
click at [155, 193] on input "Location" at bounding box center [161, 192] width 143 height 13
paste input "Sonapur"
type input "Sonapur"
click at [125, 223] on Name "Sites Name" at bounding box center [161, 218] width 143 height 13
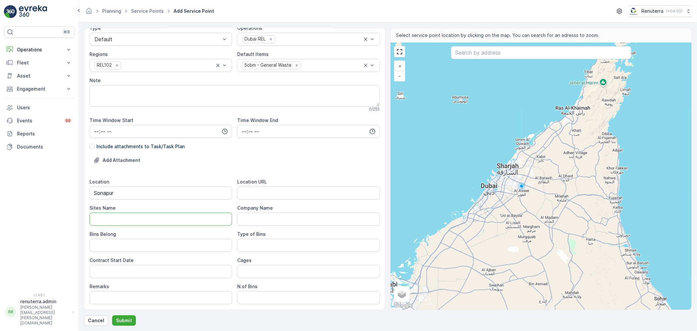
paste Name "Sonapur"
type Name "Sonapur"
click at [261, 193] on URL "Location URL" at bounding box center [308, 192] width 143 height 13
paste URL "https://maps.app.goo.gl/15YDvVxTicEM6txi8"
type URL "https://maps.app.goo.gl/15YDvVxTicEM6txi8"
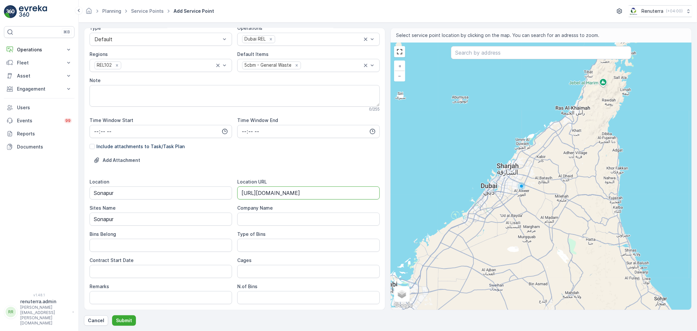
click at [234, 161] on div "Add Attachment" at bounding box center [235, 164] width 290 height 18
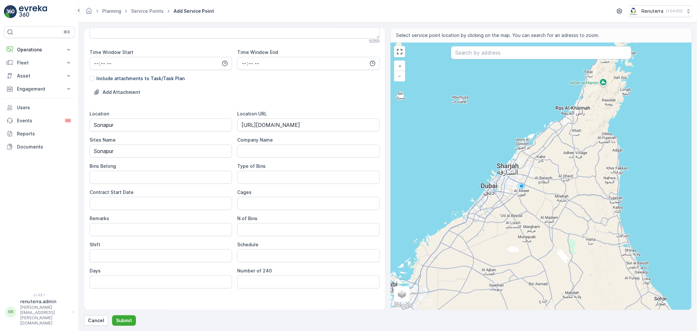
scroll to position [145, 0]
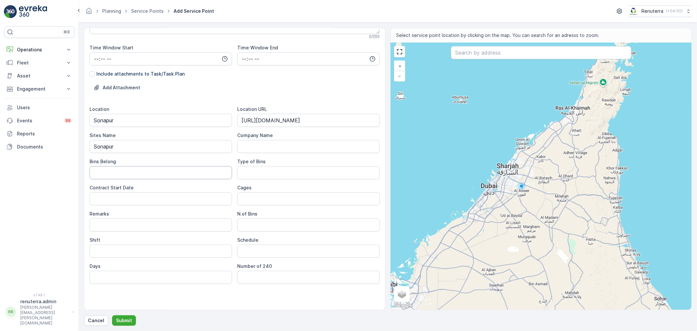
click at [133, 172] on Belong "Bins Belong" at bounding box center [161, 172] width 143 height 13
type Belong "Service Provider"
click at [261, 167] on Bins "Type of Bins" at bounding box center [308, 172] width 143 height 13
type Bins "%"
type Bins "5 CBM"
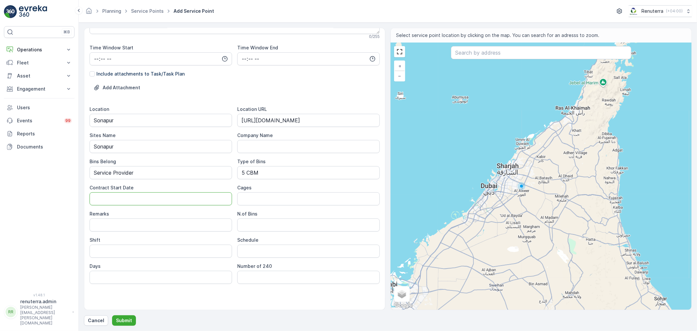
click at [147, 200] on Date "Contract Start Date" at bounding box center [161, 198] width 143 height 13
type Date "12-08-2025"
click at [265, 226] on Bins "N.of Bins" at bounding box center [308, 224] width 143 height 13
type Bins "1"
click at [101, 247] on input "Shift" at bounding box center [161, 251] width 143 height 13
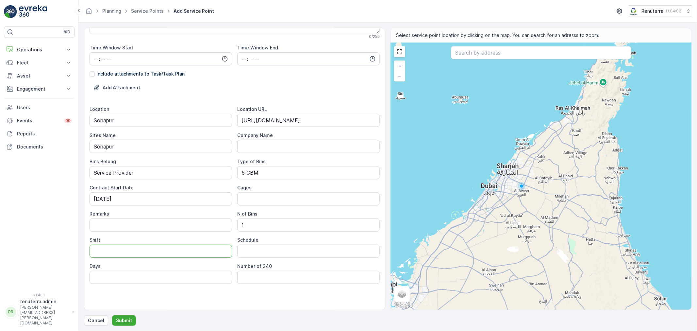
type input "Day Shift"
click at [260, 249] on input "Schedule" at bounding box center [308, 251] width 143 height 13
paste input "Monthly 6 Times"
type input "Monthly 6 Times"
click at [138, 277] on input "Days" at bounding box center [161, 277] width 143 height 13
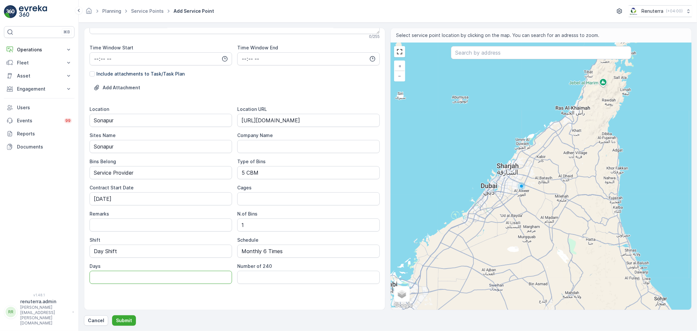
paste input "1, 5, 10, 15,20 & 25"
type input "1, 5, 10, 15,20 & 25"
click at [252, 297] on div "Service Point Name Al Ahli Building Materials Trading - Sonapur This name is av…" at bounding box center [235, 99] width 290 height 422
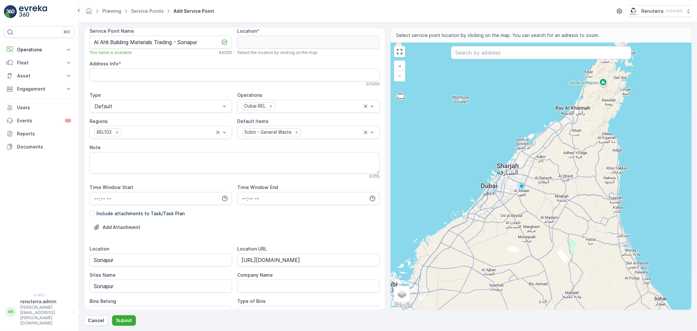
scroll to position [0, 0]
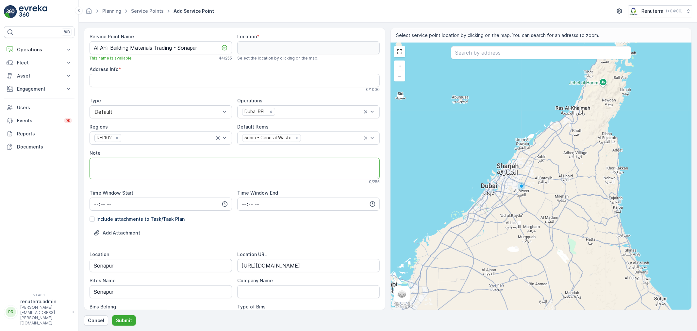
click at [145, 168] on textarea "Note" at bounding box center [235, 169] width 290 height 22
paste textarea "0545661914"
type textarea "POC: 0545661914"
click at [499, 52] on input "text" at bounding box center [541, 52] width 180 height 13
paste input "Emirates Packaging Accommodation"
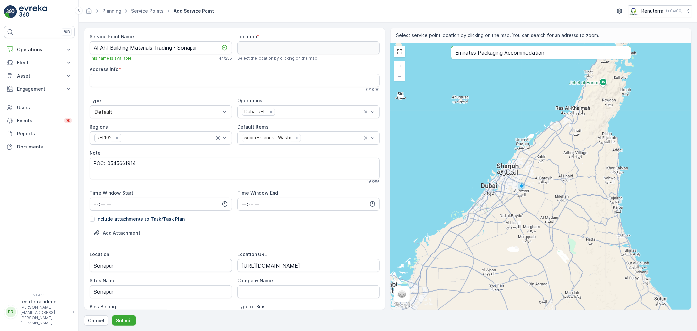
type input "Emirates Packaging Accommodation"
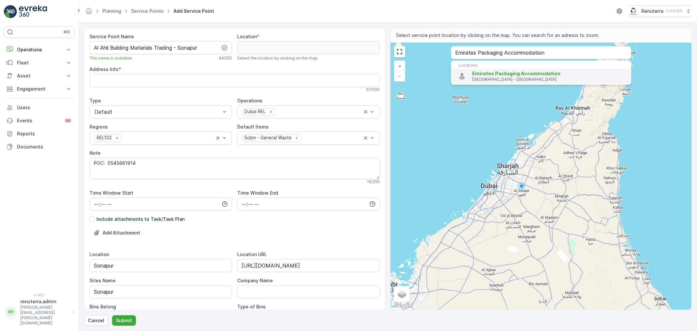
click at [485, 74] on span "Emirates Packaging Accommodation" at bounding box center [516, 74] width 88 height 6
type input "25.1794737,55.3591554"
type Info "Ras Al Khor Rd - Ras Al Khor Industrial Area - Ras Al Khor Industrial Area 2 - …"
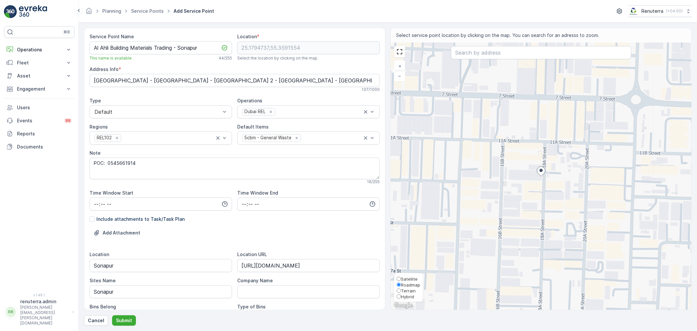
click at [404, 278] on span "Satellite" at bounding box center [409, 278] width 17 height 5
click at [401, 278] on input "Satellite" at bounding box center [399, 279] width 4 height 4
radio input "true"
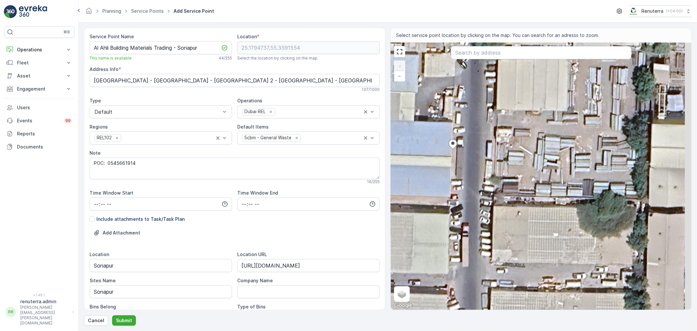
drag, startPoint x: 559, startPoint y: 206, endPoint x: 488, endPoint y: 178, distance: 76.6
click at [488, 178] on div "+ − Satellite Roadmap Terrain Hybrid Leaflet Keyboard shortcuts Map Data Imager…" at bounding box center [541, 176] width 301 height 267
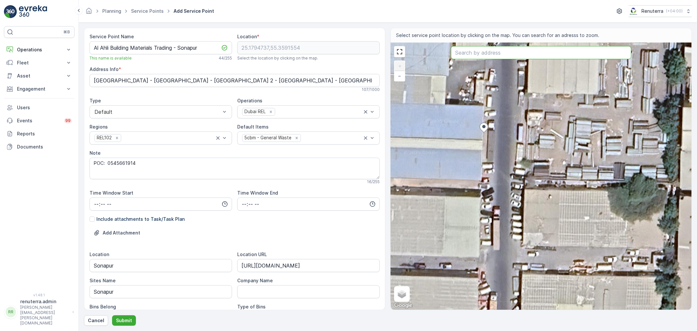
click at [517, 56] on input "text" at bounding box center [541, 52] width 180 height 13
paste input "Ghazni Darbar Restaurant"
type input "Ghazni Darbar Restaurant"
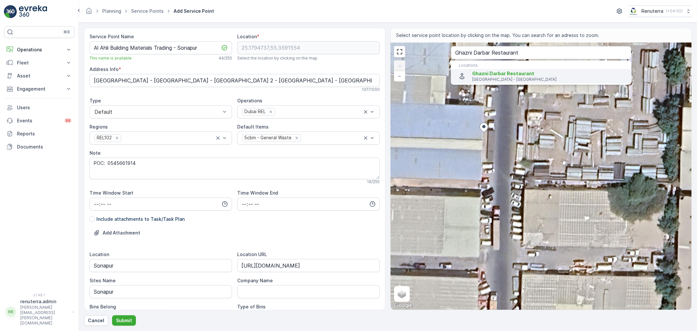
click at [480, 70] on li "Ghazni Darbar Restaurant Dubai - United Arab Emirates" at bounding box center [541, 76] width 180 height 14
type input "25.2671467,55.43042149999999"
type Info "Muhaisnah - Muhaisanah 2 - Dubai - United Arab Emirates"
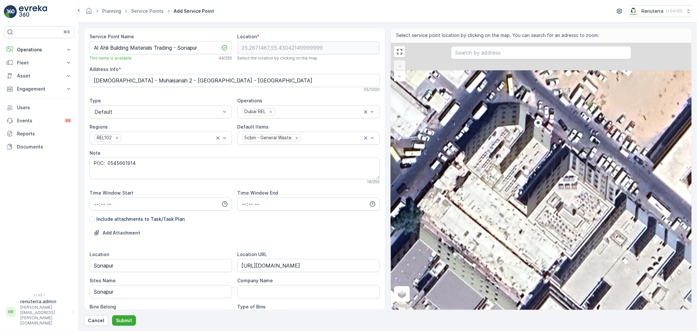
drag, startPoint x: 485, startPoint y: 181, endPoint x: 477, endPoint y: 207, distance: 27.1
click at [495, 226] on div "+ − Satellite Roadmap Terrain Hybrid Leaflet Keyboard shortcuts Map Data Imager…" at bounding box center [541, 176] width 301 height 267
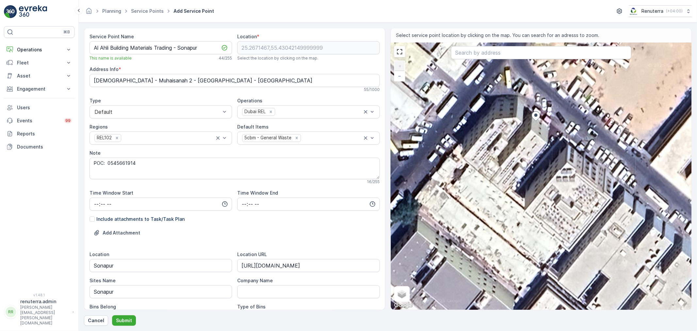
click at [459, 175] on div "+ − Satellite Roadmap Terrain Hybrid Leaflet Keyboard shortcuts Map Data Imager…" at bounding box center [541, 176] width 301 height 267
type input "25.266948395423274,55.43010468234858"
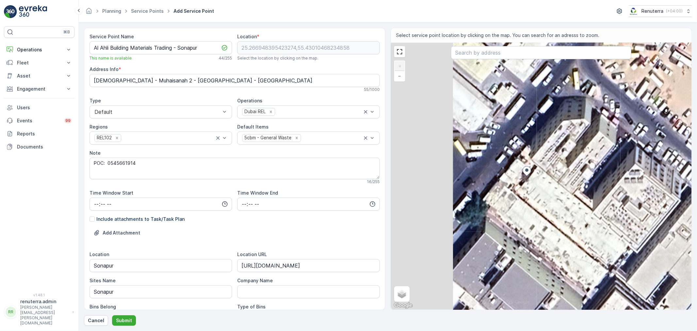
type Info "14 26a St - Muhaisnah - Muhaisanah 2 - Dubai - United Arab Emirates"
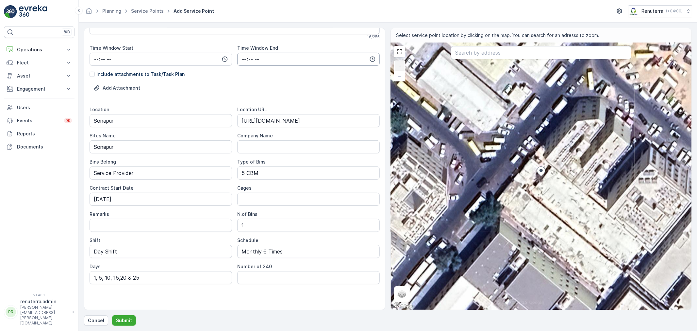
scroll to position [145, 0]
click at [125, 319] on p "Submit" at bounding box center [124, 320] width 16 height 7
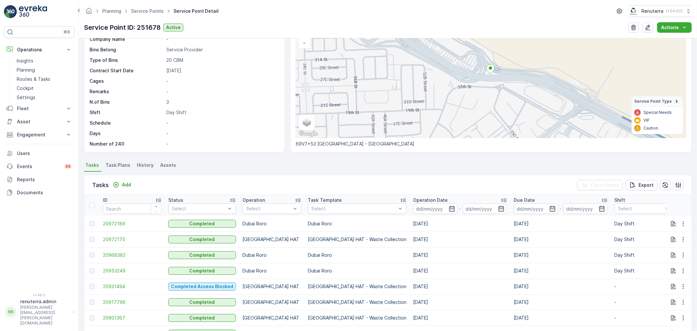
scroll to position [36, 0]
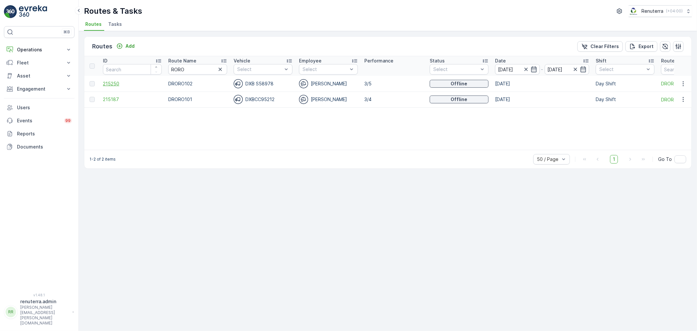
click at [112, 82] on span "215250" at bounding box center [132, 83] width 59 height 7
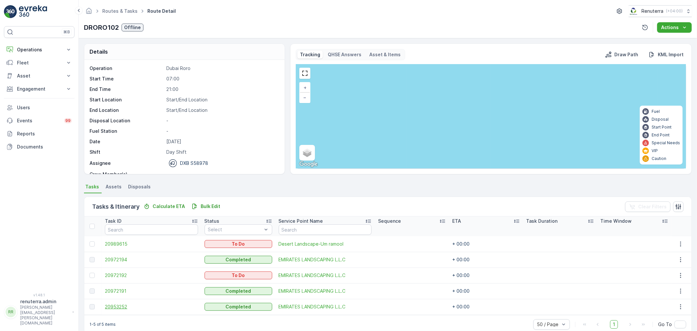
click at [116, 307] on span "20953252" at bounding box center [151, 306] width 93 height 7
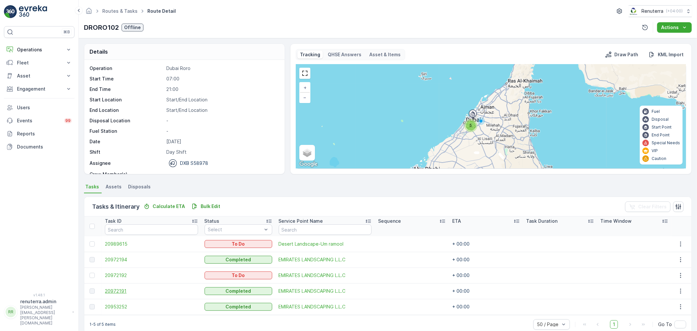
click at [123, 292] on span "20972191" at bounding box center [151, 291] width 93 height 7
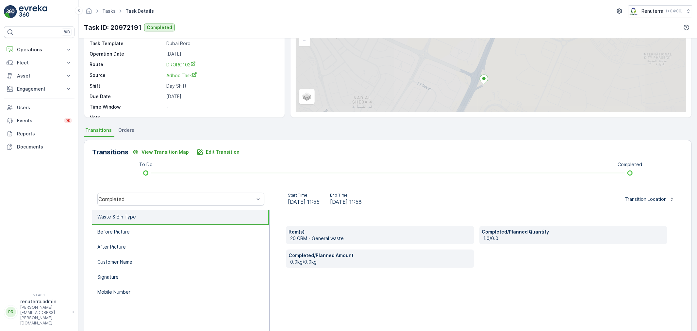
scroll to position [73, 0]
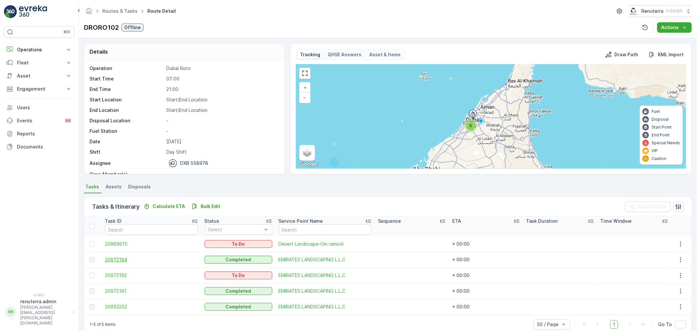
click at [122, 259] on span "20972194" at bounding box center [151, 259] width 93 height 7
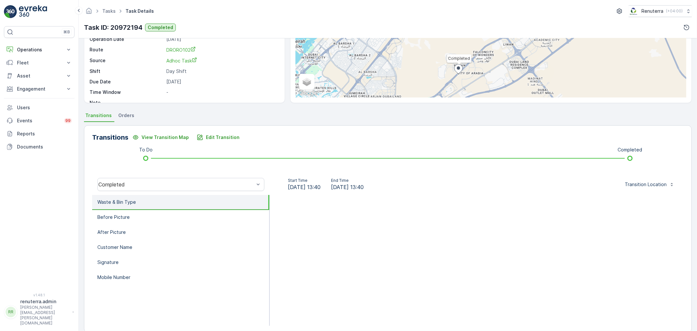
scroll to position [73, 0]
click at [125, 216] on p "Before Picture" at bounding box center [113, 215] width 32 height 7
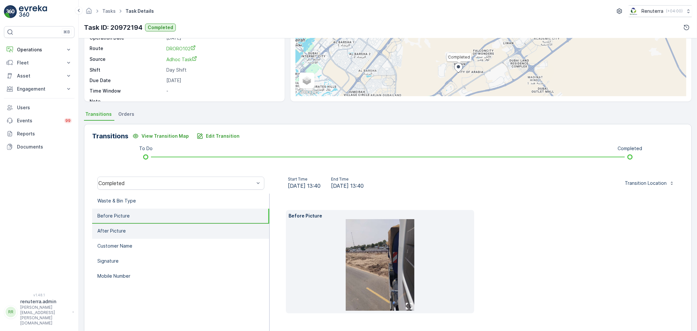
click at [128, 230] on li "After Picture" at bounding box center [180, 231] width 177 height 15
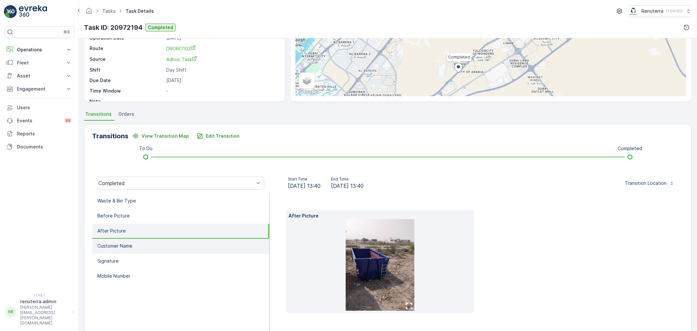
click at [130, 244] on p "Customer Name" at bounding box center [114, 246] width 35 height 7
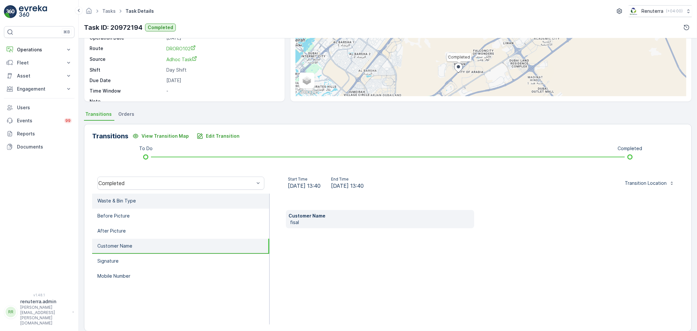
click at [131, 201] on p "Waste & Bin Type" at bounding box center [116, 200] width 39 height 7
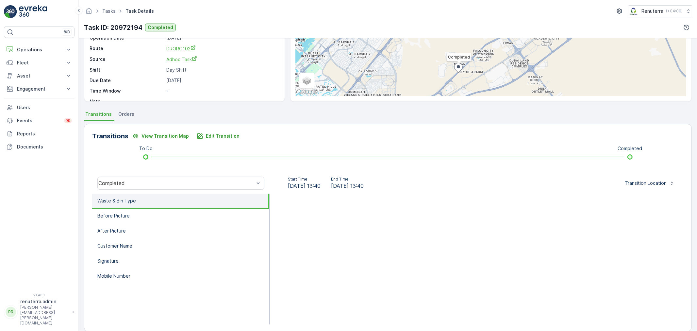
click at [461, 240] on div at bounding box center [477, 259] width 414 height 131
click at [206, 135] on p "Edit Transition" at bounding box center [223, 136] width 34 height 7
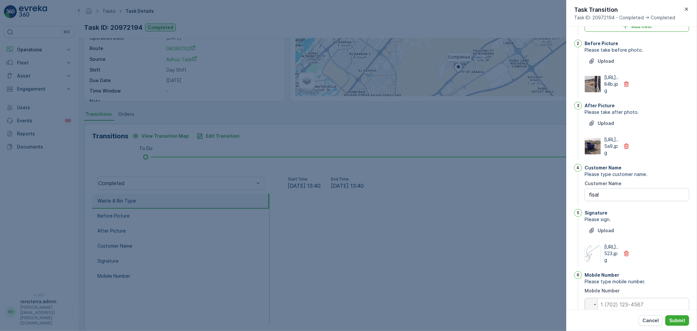
scroll to position [0, 0]
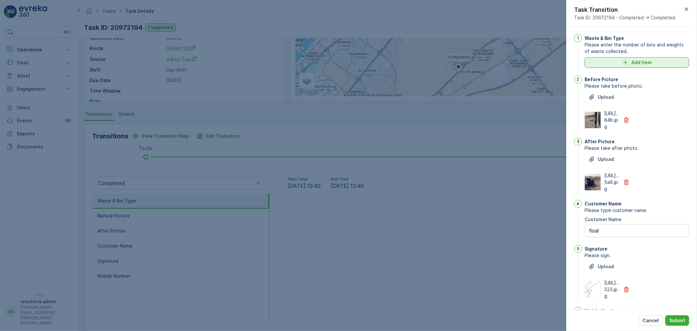
click at [630, 63] on div "Add Item" at bounding box center [637, 62] width 97 height 7
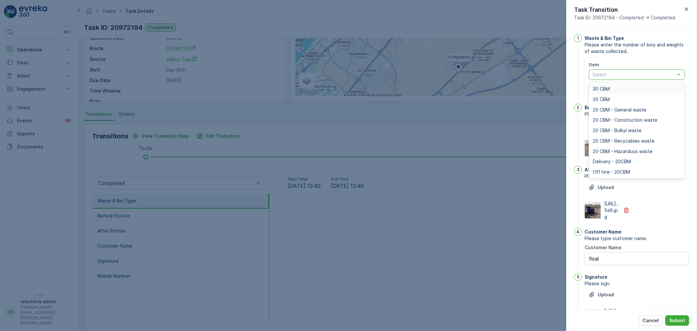
click at [649, 74] on div at bounding box center [634, 74] width 84 height 5
click at [613, 110] on span "20 CBM - General waste" at bounding box center [620, 109] width 54 height 5
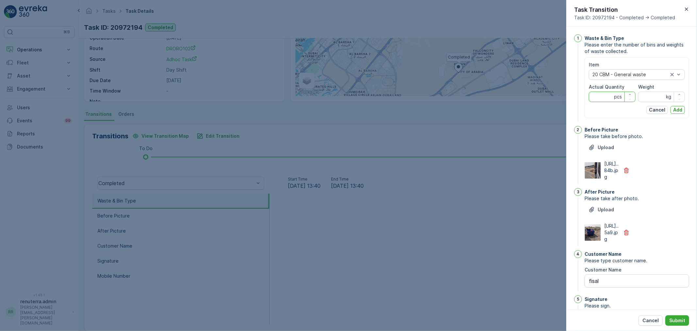
click at [600, 99] on Quantity "Actual Quantity" at bounding box center [612, 97] width 47 height 10
type Quantity "1"
click at [680, 111] on p "Add" at bounding box center [677, 110] width 9 height 7
type input "0"
click at [674, 109] on p "Add" at bounding box center [677, 110] width 9 height 7
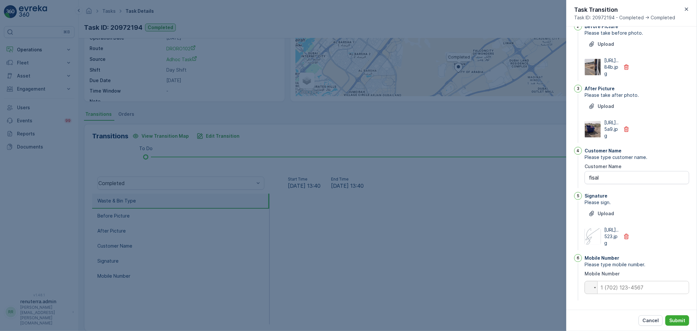
scroll to position [127, 0]
click at [637, 287] on input "tel" at bounding box center [637, 287] width 105 height 13
type input "0"
click at [603, 311] on div "Cancel Submit" at bounding box center [632, 320] width 131 height 21
click at [677, 318] on p "Submit" at bounding box center [678, 320] width 16 height 7
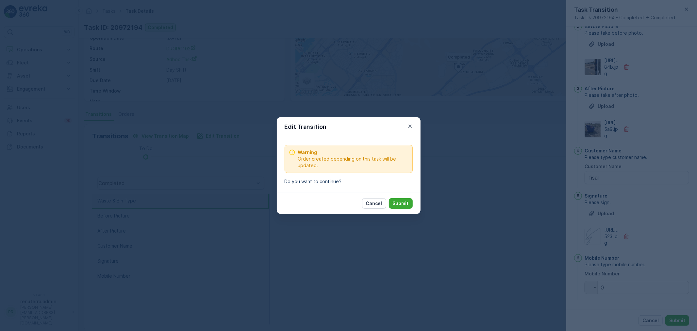
click at [409, 205] on button "Submit" at bounding box center [401, 203] width 24 height 10
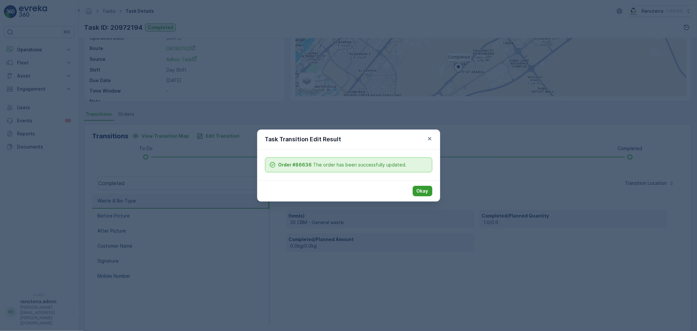
click at [425, 193] on p "Okay" at bounding box center [423, 191] width 12 height 7
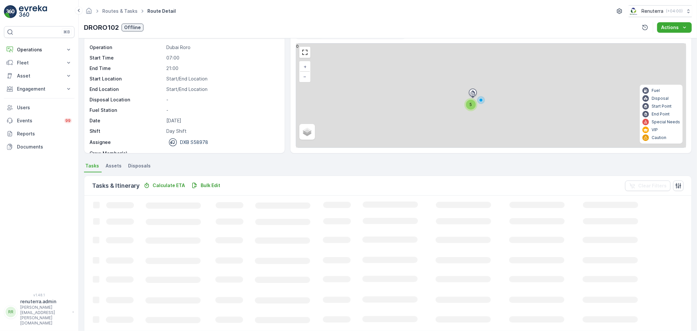
scroll to position [11, 0]
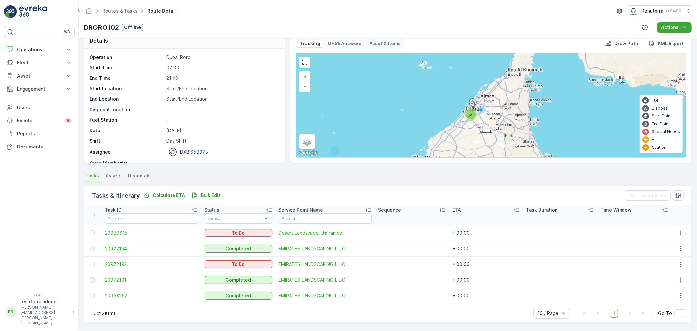
click at [110, 249] on span "20972194" at bounding box center [151, 248] width 93 height 7
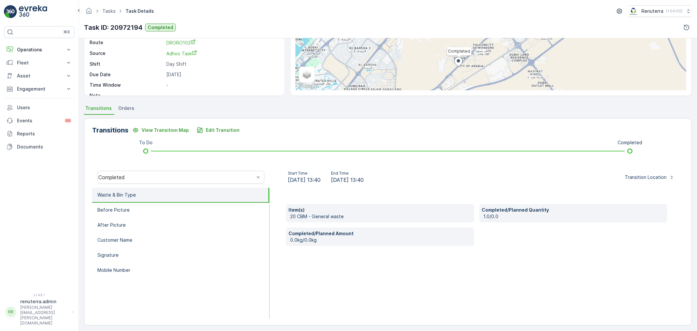
scroll to position [81, 0]
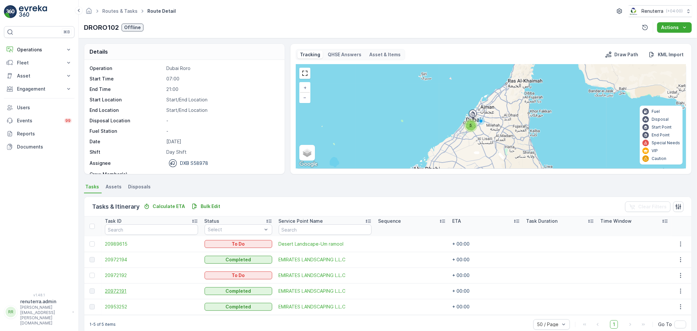
click at [115, 292] on span "20972191" at bounding box center [151, 291] width 93 height 7
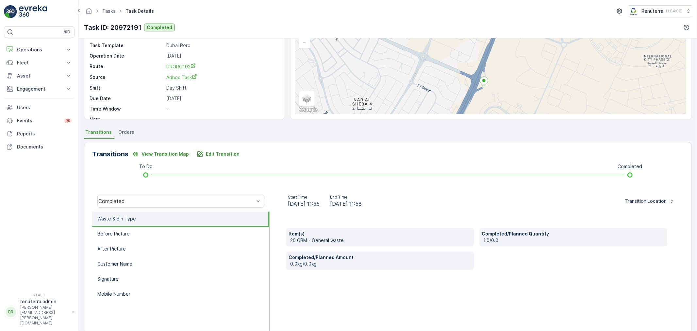
scroll to position [73, 0]
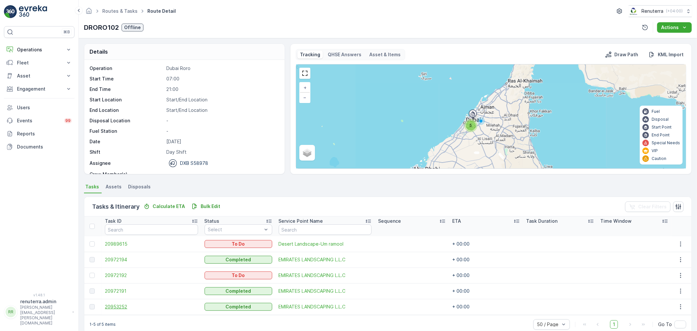
click at [118, 304] on span "20953252" at bounding box center [151, 306] width 93 height 7
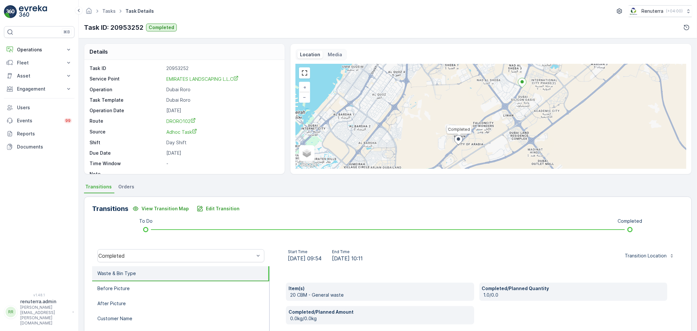
scroll to position [36, 0]
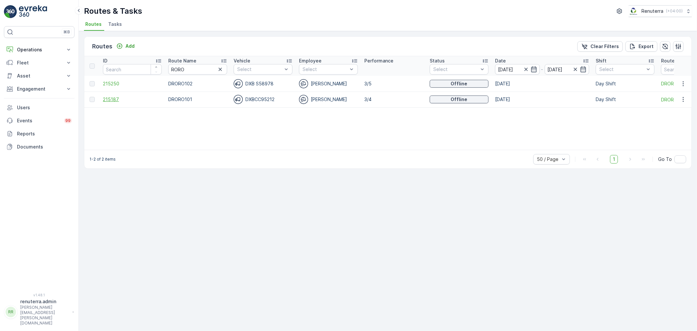
click at [113, 97] on span "215187" at bounding box center [132, 99] width 59 height 7
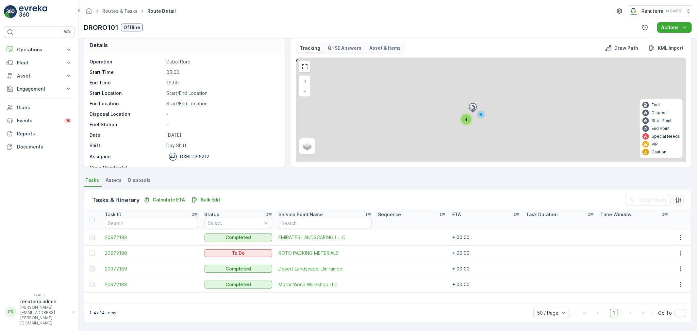
scroll to position [6, 0]
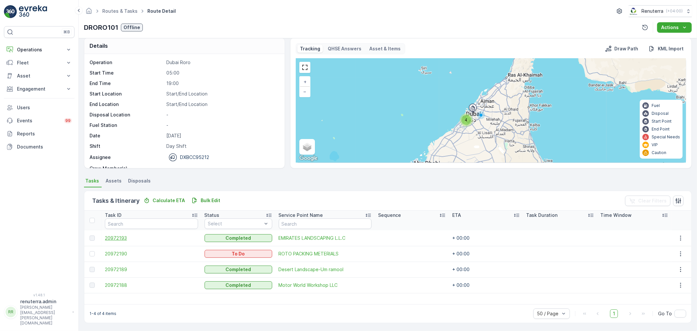
click at [121, 237] on span "20972193" at bounding box center [151, 238] width 93 height 7
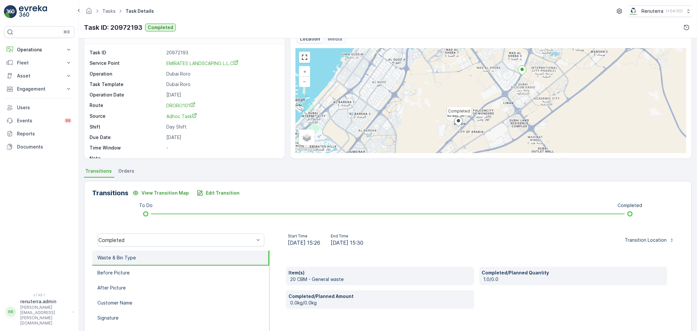
scroll to position [36, 0]
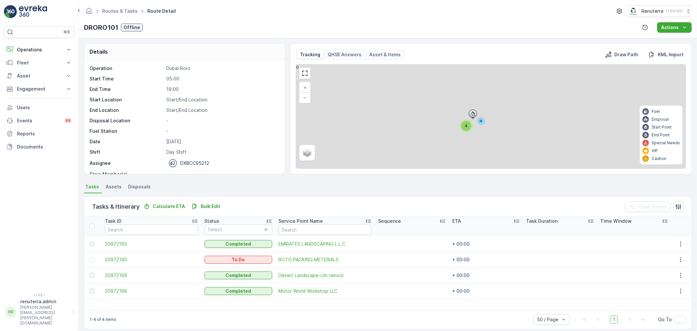
scroll to position [6, 0]
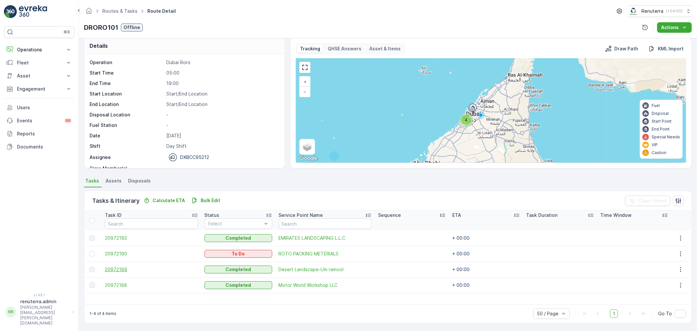
click at [122, 269] on span "20972189" at bounding box center [151, 269] width 93 height 7
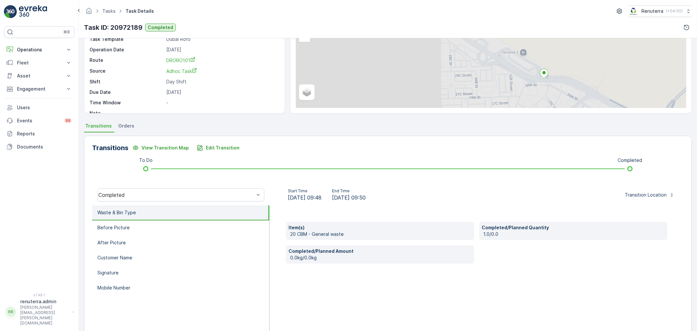
scroll to position [73, 0]
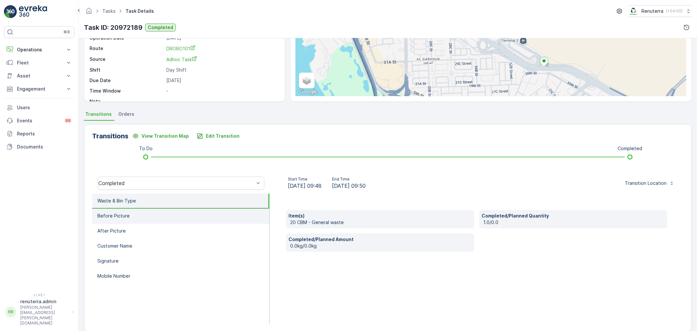
click at [121, 219] on li "Before Picture" at bounding box center [180, 216] width 177 height 15
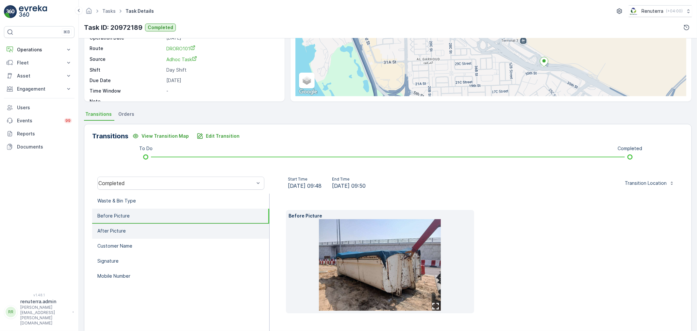
click at [123, 231] on p "After Picture" at bounding box center [111, 231] width 28 height 7
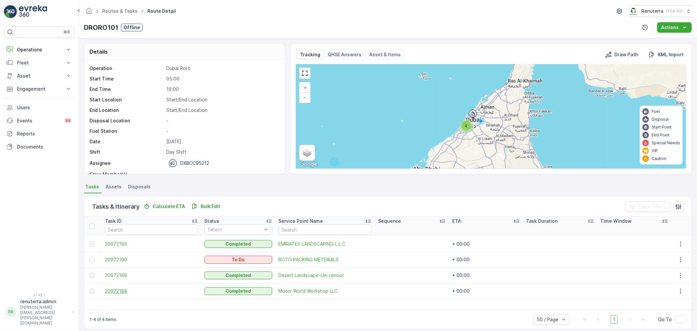
click at [117, 290] on span "20972188" at bounding box center [151, 291] width 93 height 7
